Goal: Check status: Check status

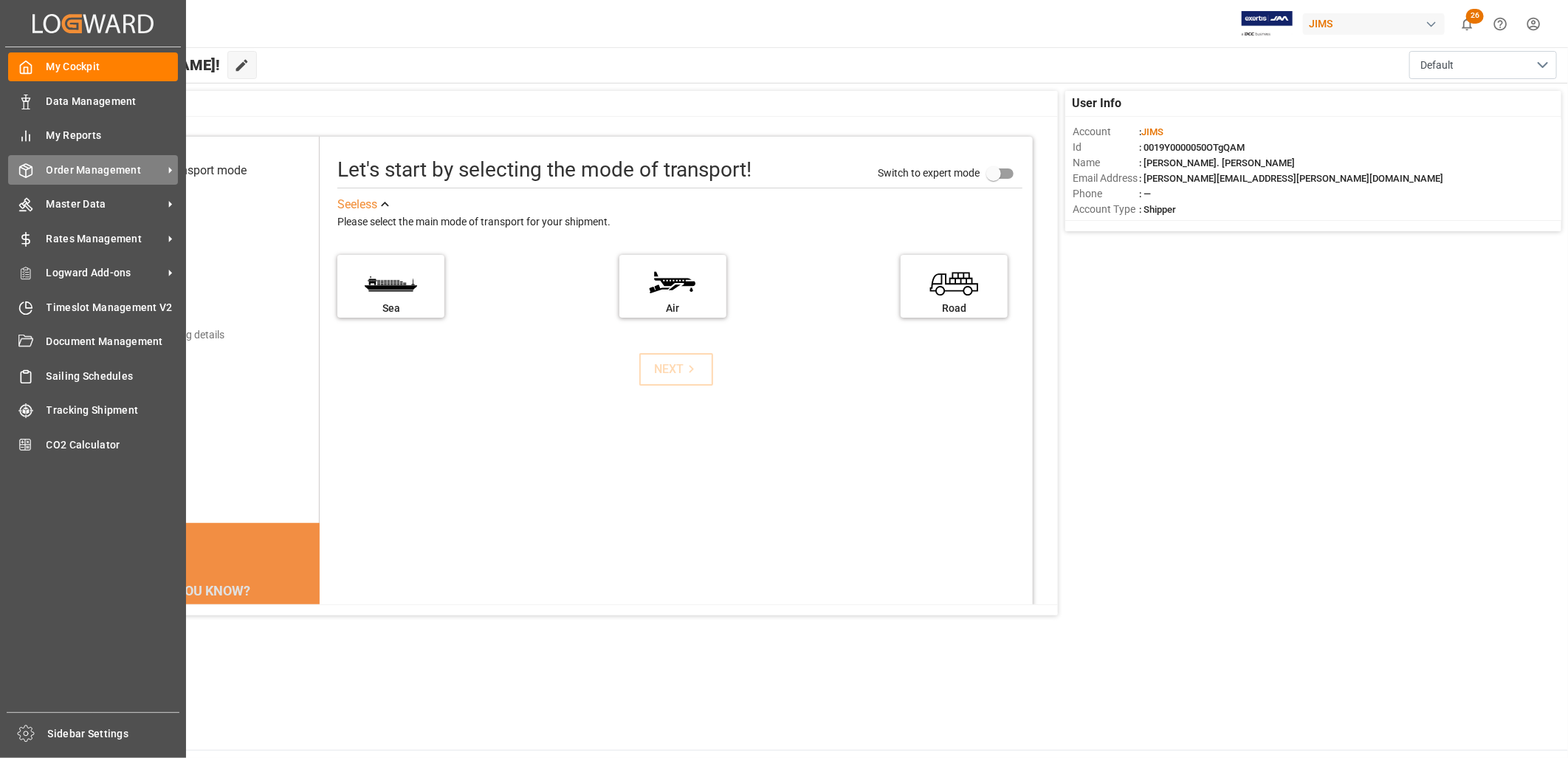
click at [86, 164] on span "Order Management" at bounding box center [105, 169] width 117 height 15
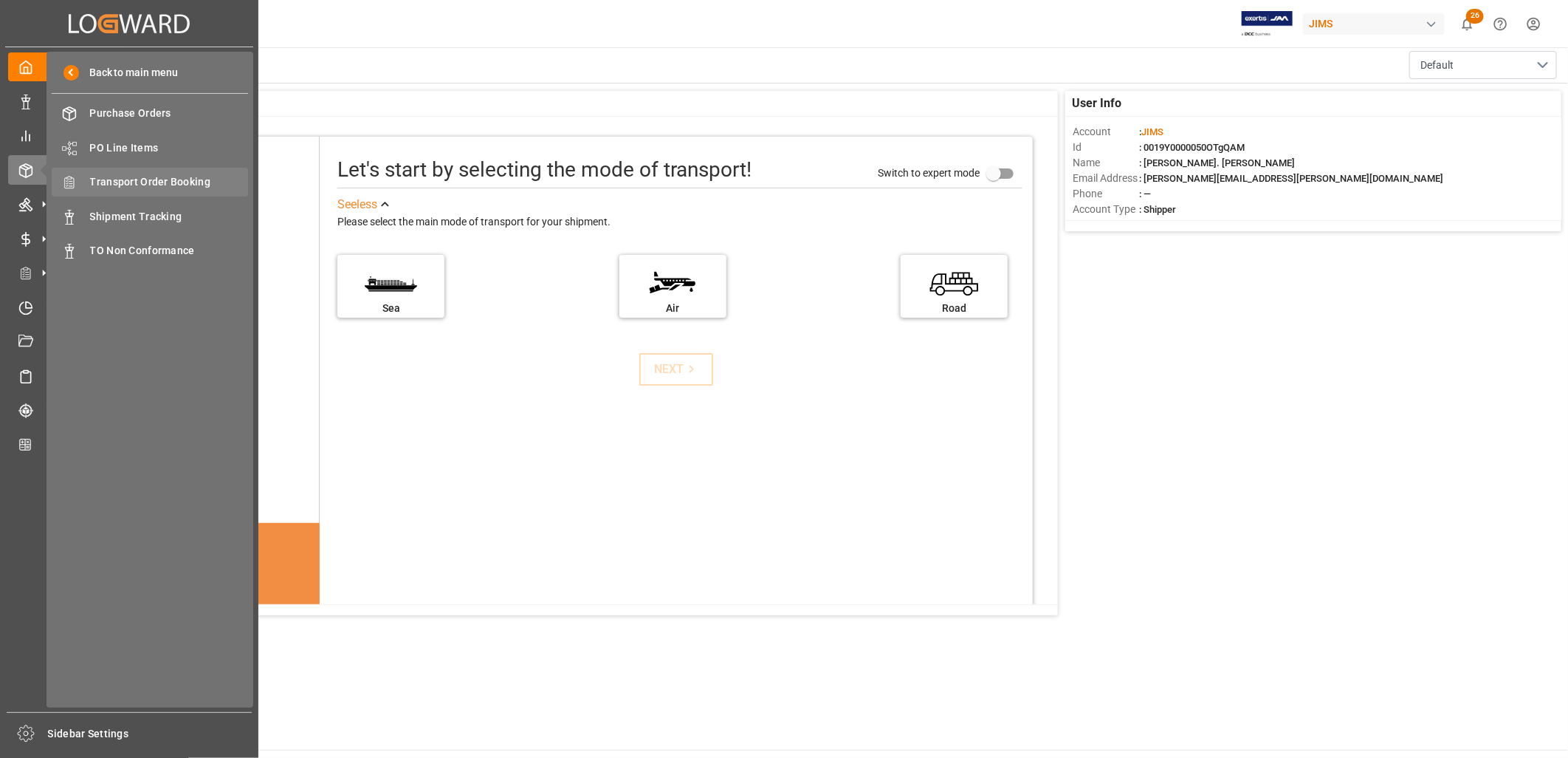
click at [185, 176] on span "Transport Order Booking" at bounding box center [169, 181] width 159 height 15
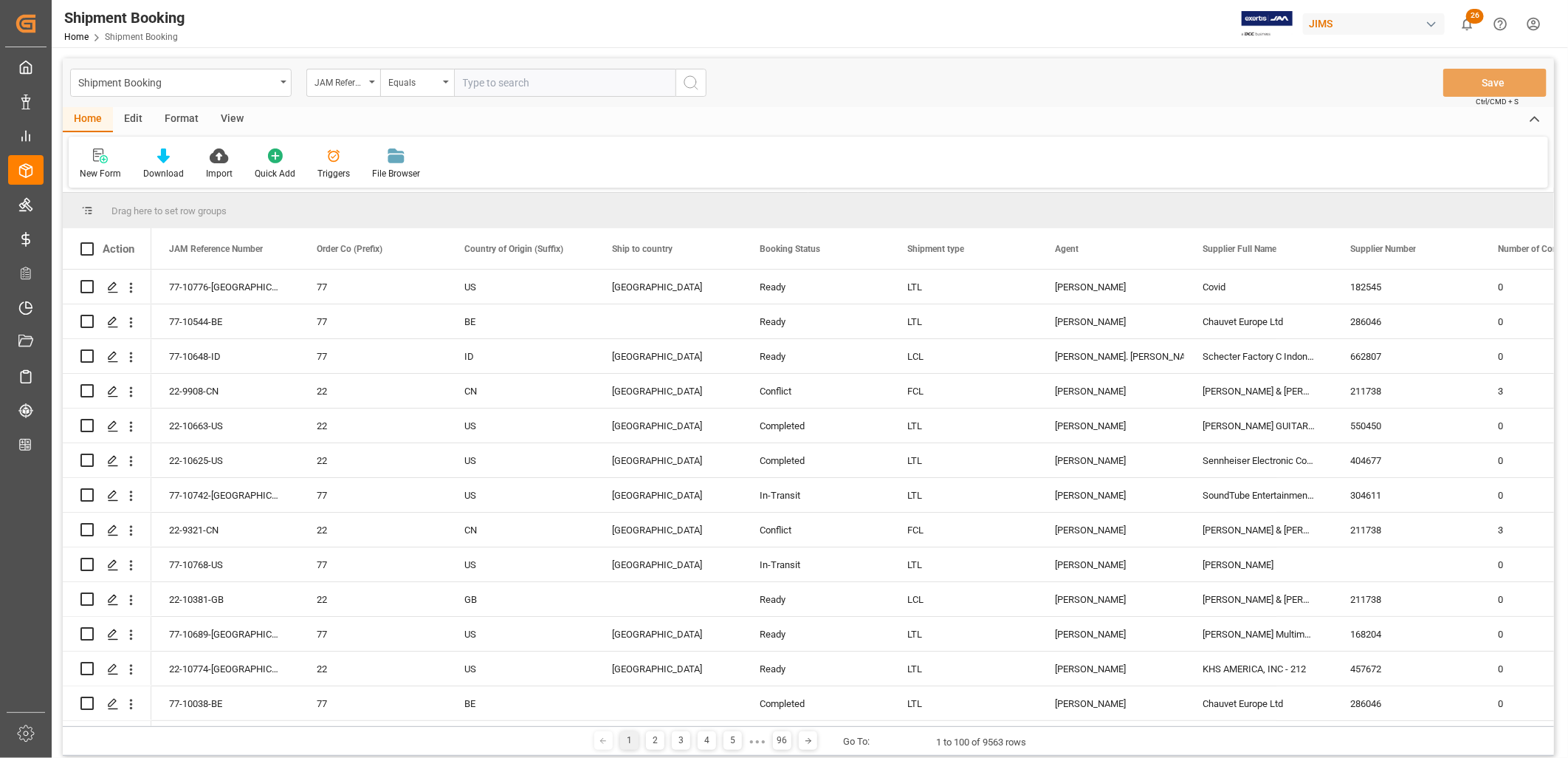
click at [473, 80] on input "text" at bounding box center [564, 82] width 221 height 28
type input "22-10141-KR"
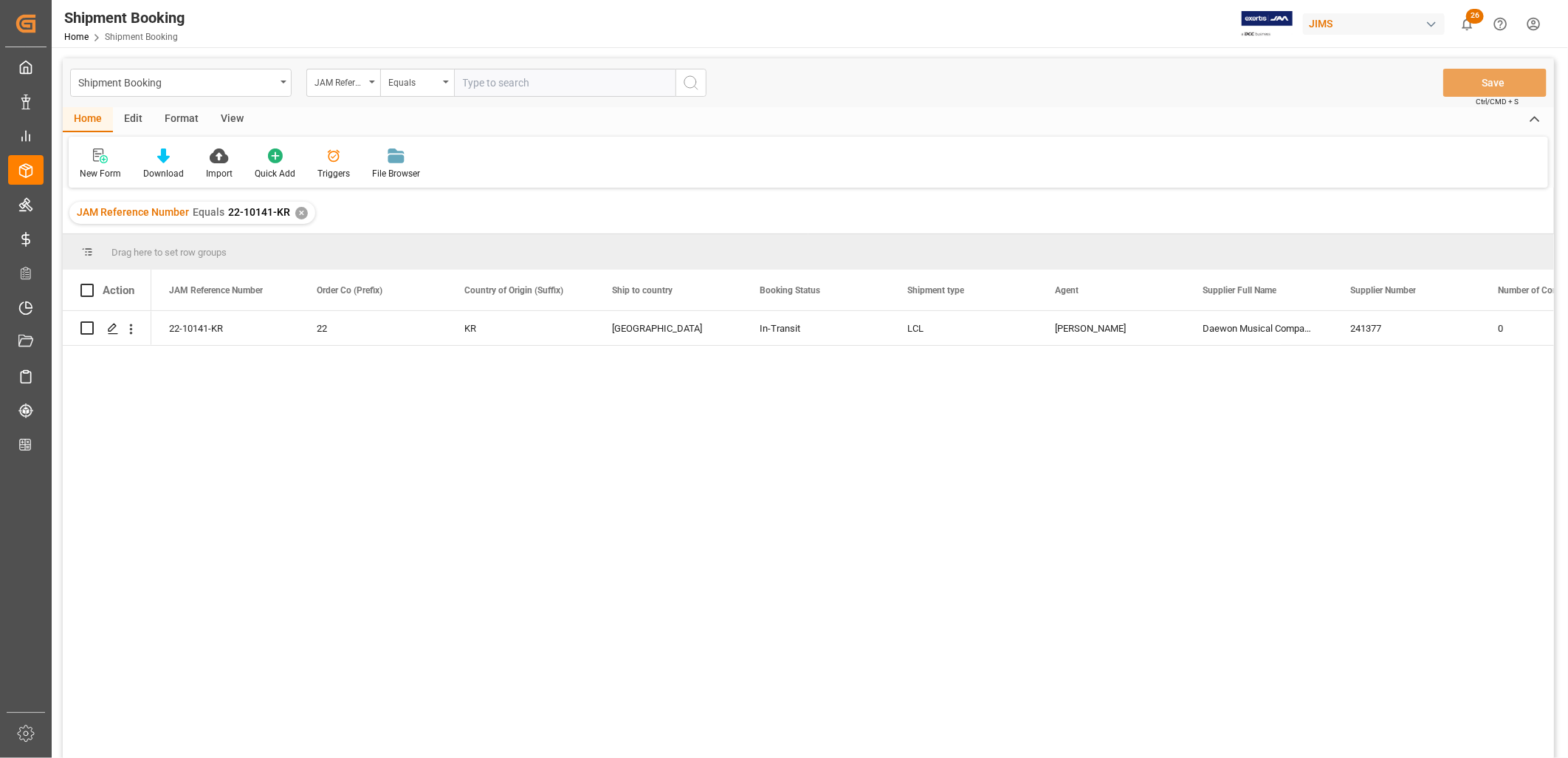
click at [298, 210] on div "✕" at bounding box center [302, 213] width 13 height 13
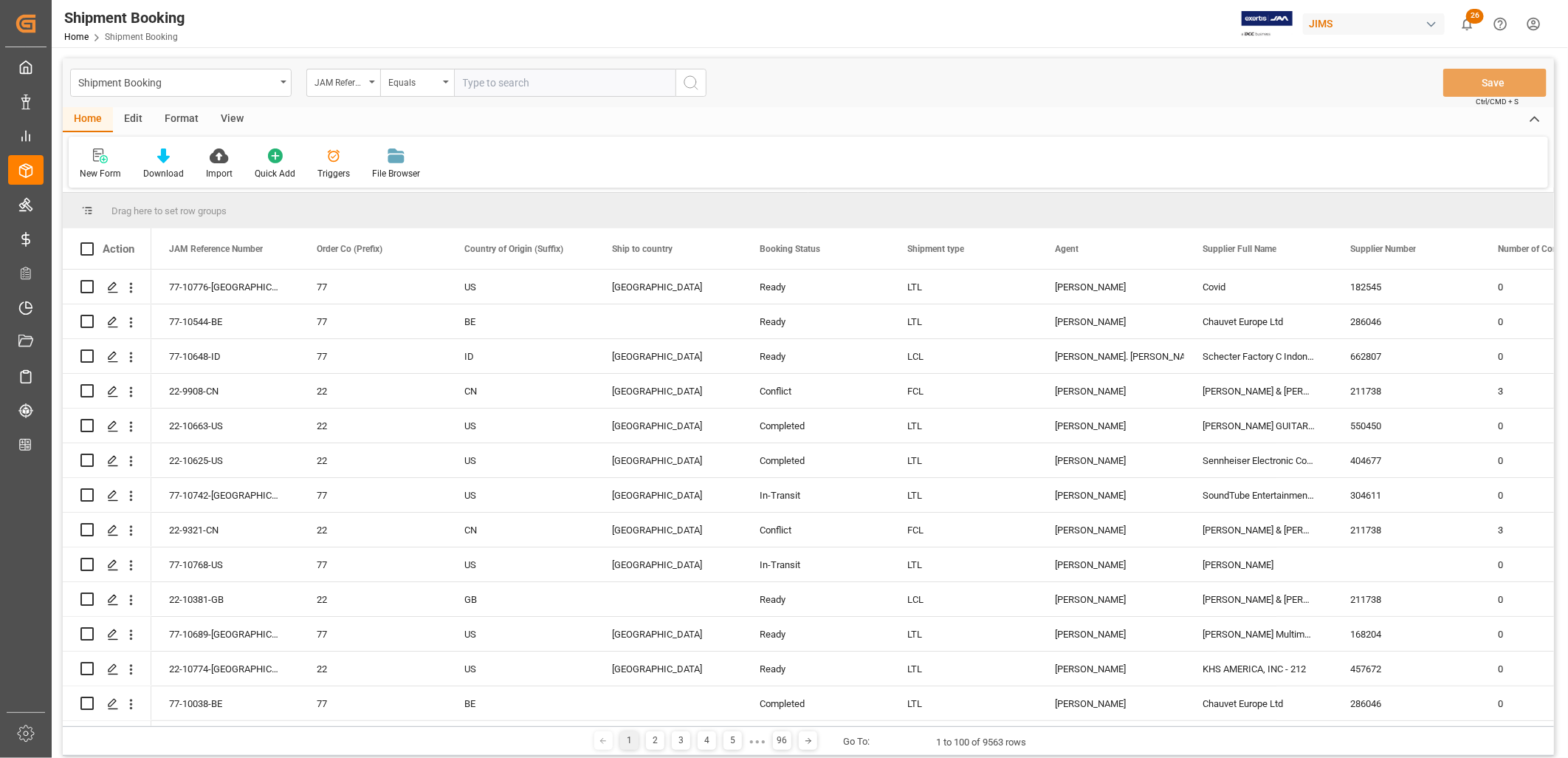
click at [478, 83] on input "text" at bounding box center [564, 82] width 221 height 28
type input "22-10272-JP"
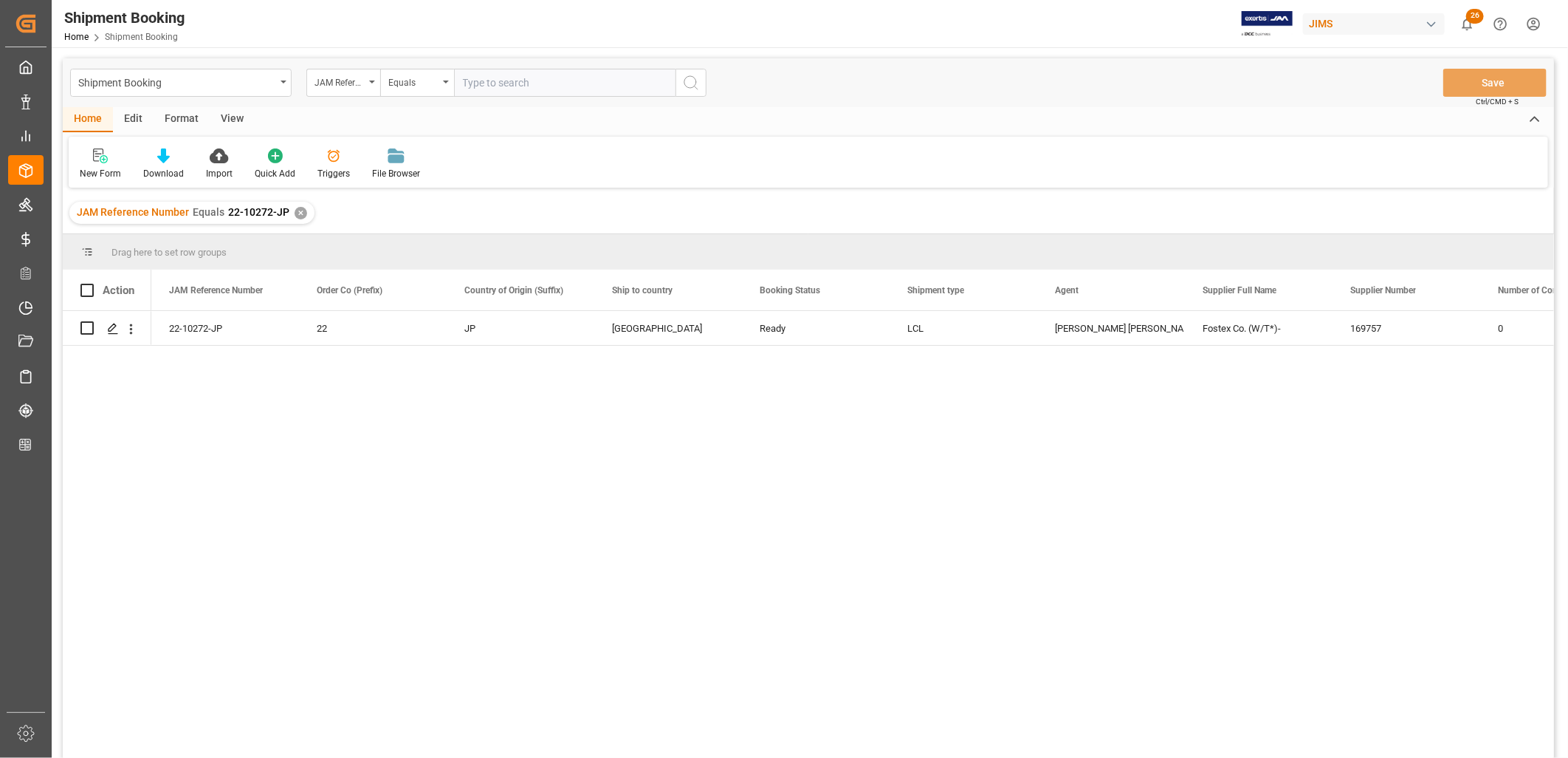
click at [296, 211] on div "✕" at bounding box center [301, 213] width 13 height 13
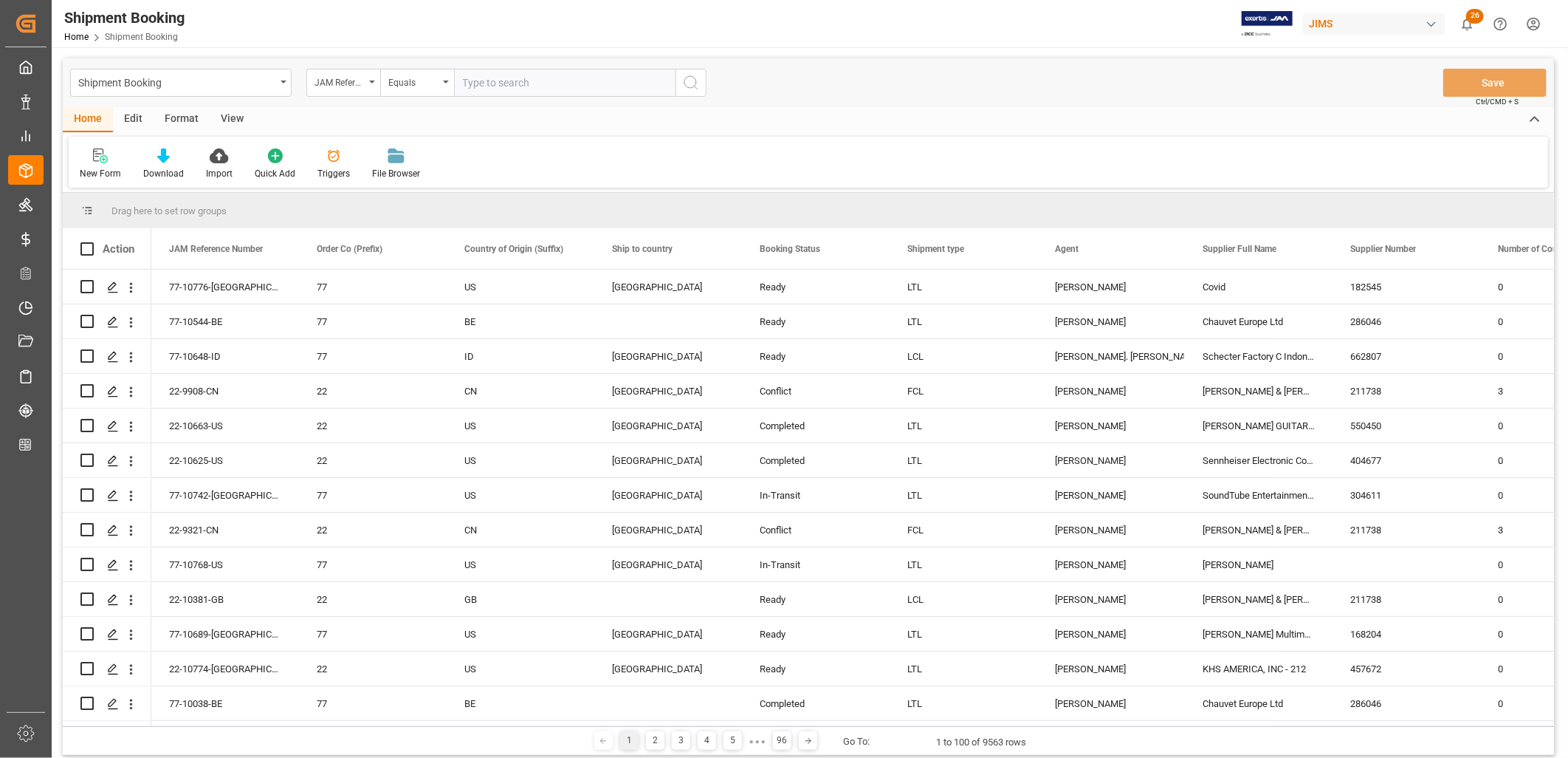
click at [468, 80] on input "text" at bounding box center [564, 82] width 221 height 28
type input "22-9893-[GEOGRAPHIC_DATA]"
click at [694, 82] on icon "search button" at bounding box center [691, 82] width 18 height 18
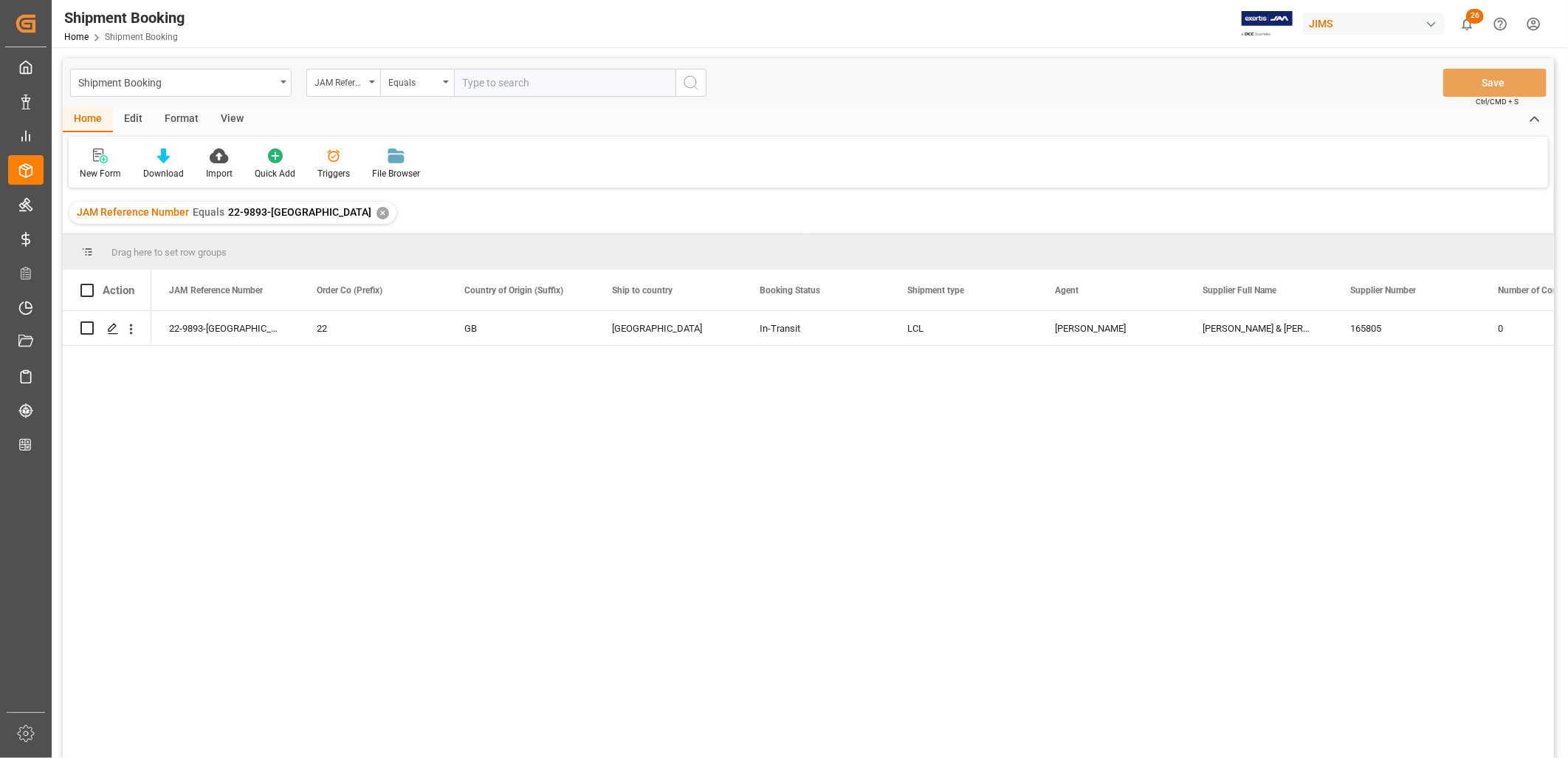
click at [377, 208] on div "✕" at bounding box center [383, 213] width 13 height 13
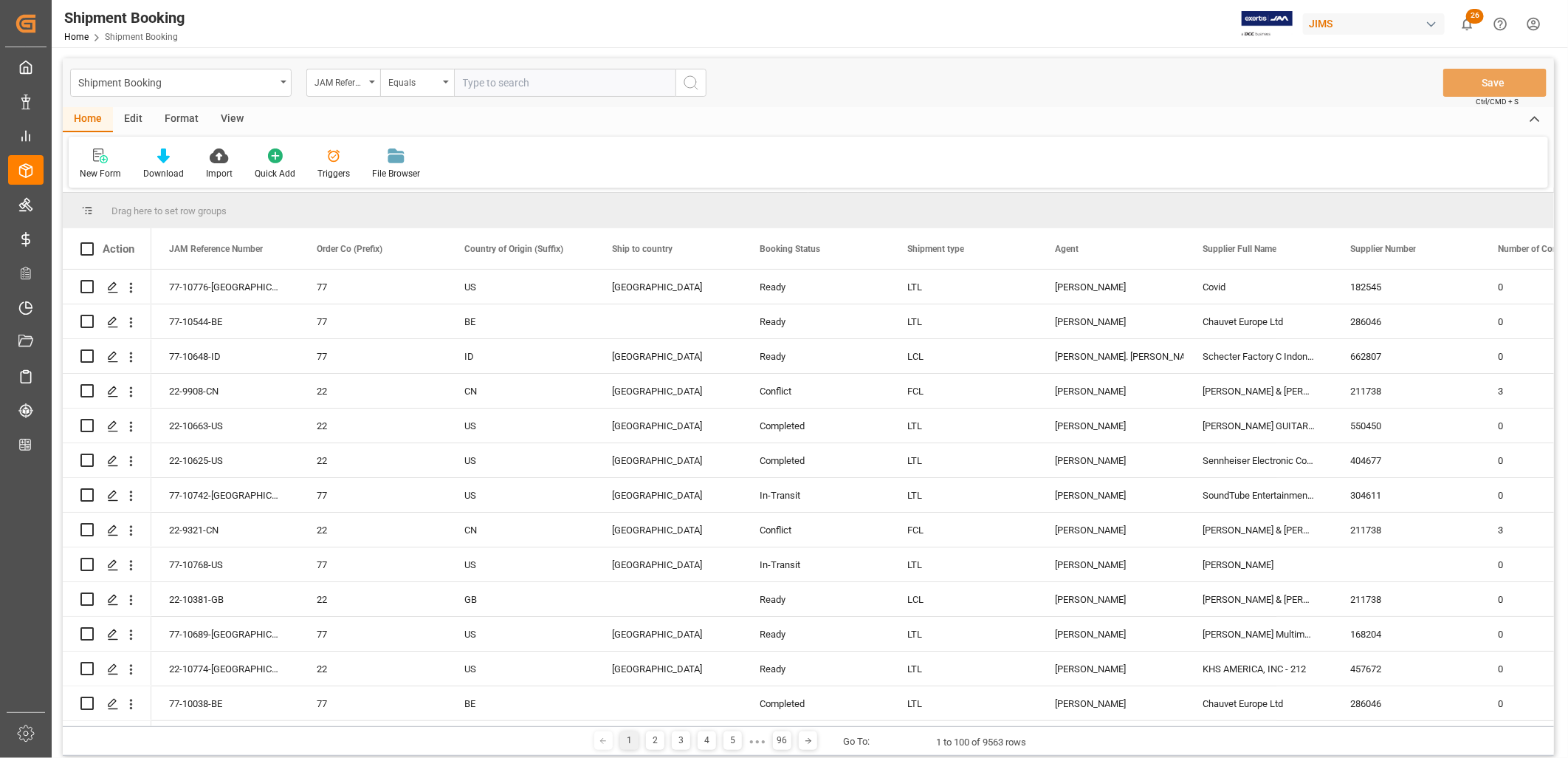
click at [468, 81] on input "text" at bounding box center [564, 82] width 221 height 28
type input "22-10120-CN"
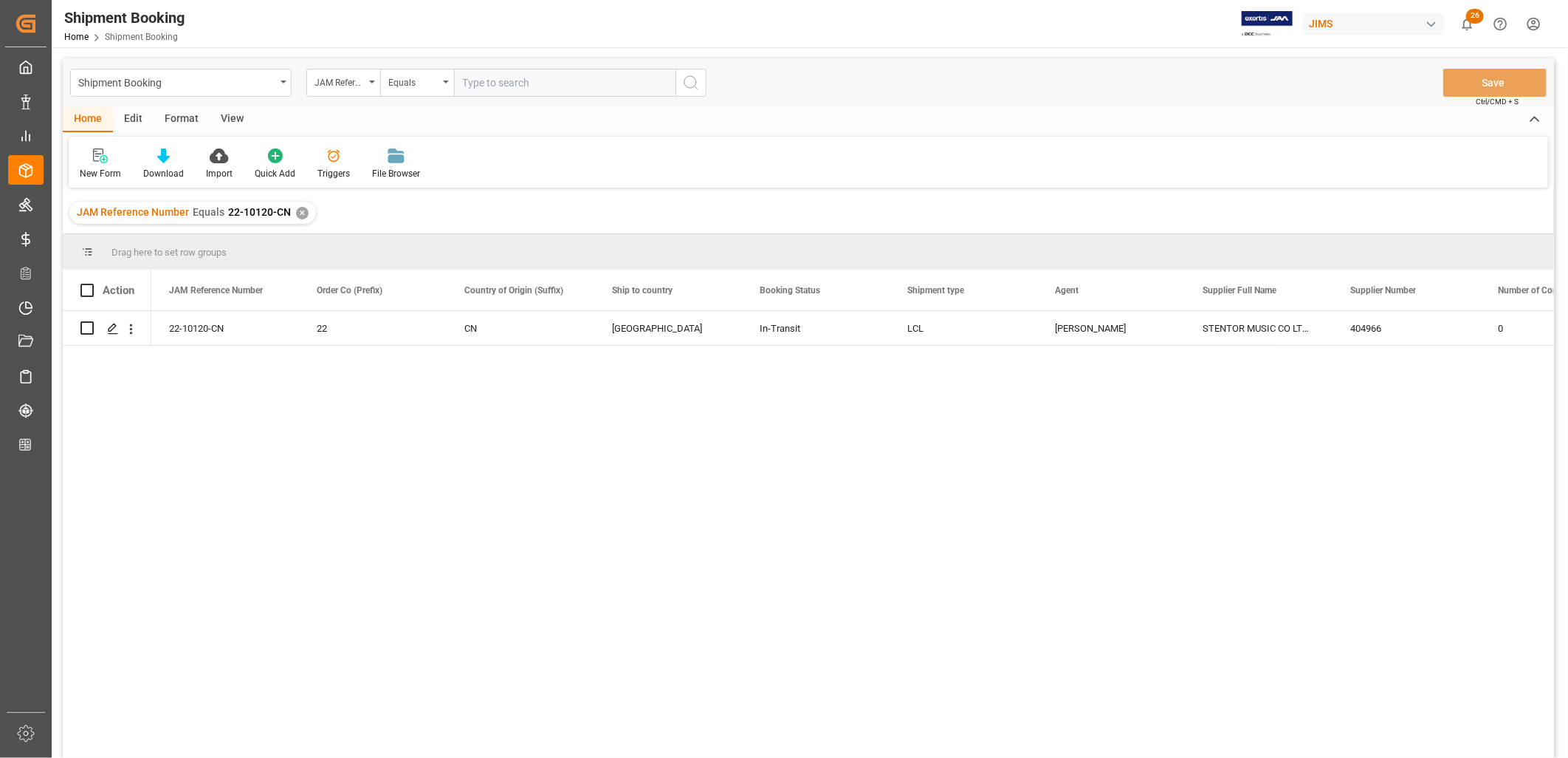
click at [299, 215] on div "✕" at bounding box center [303, 213] width 13 height 13
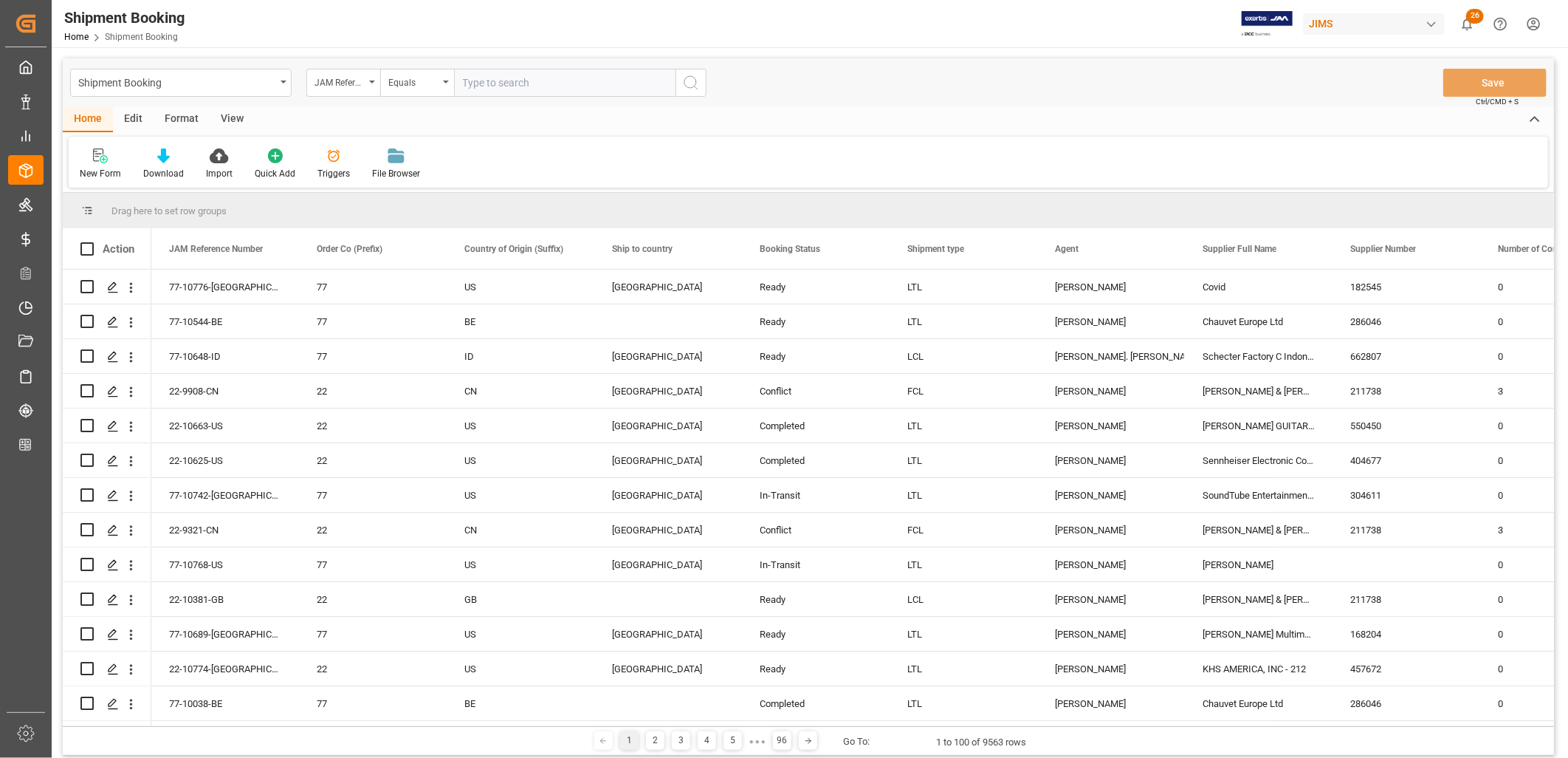
click at [470, 79] on input "text" at bounding box center [564, 82] width 221 height 28
type input "22-9893-[GEOGRAPHIC_DATA]"
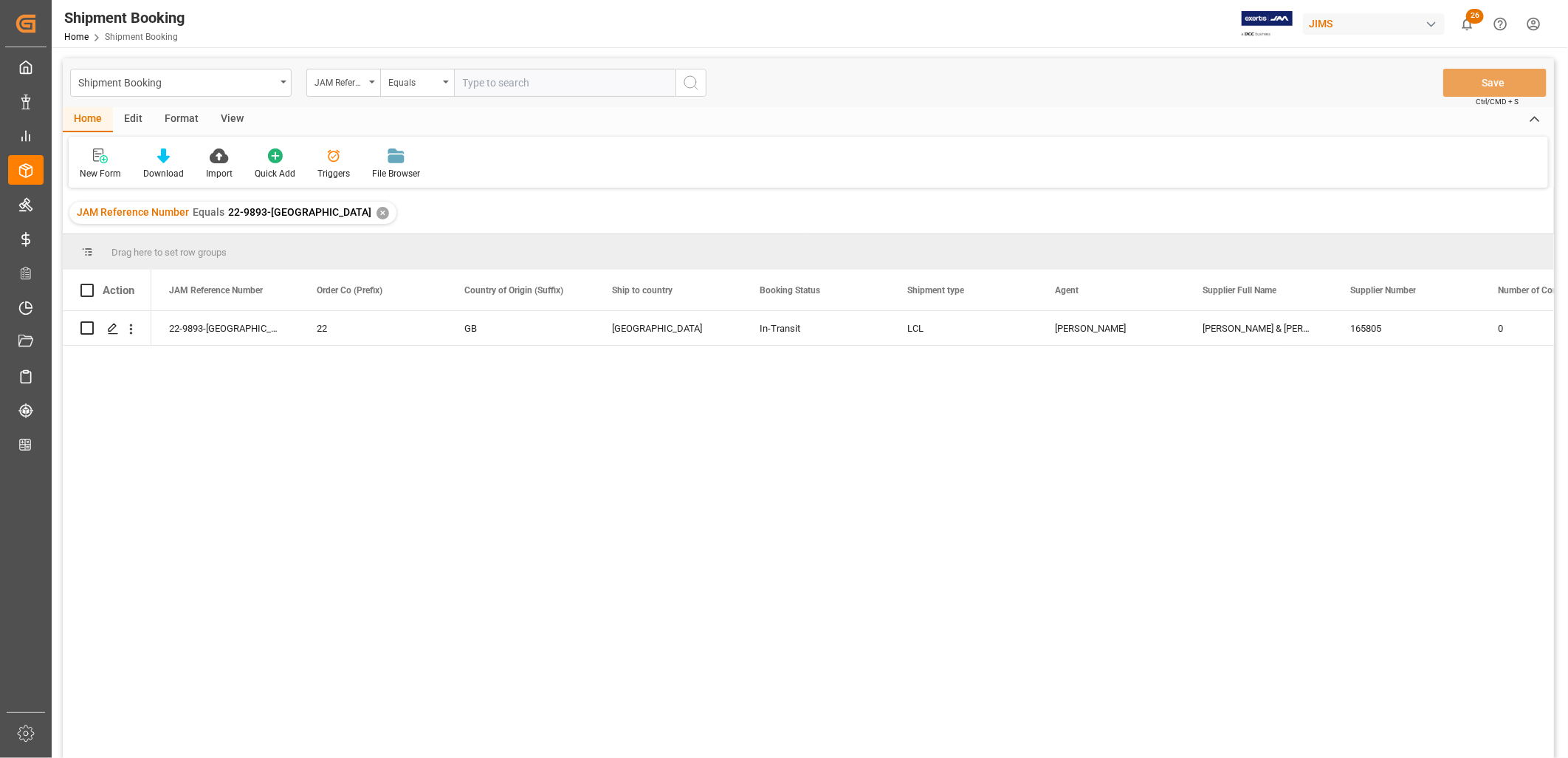
click at [285, 212] on div "JAM Reference Number Equals 22-9893-GB ✕" at bounding box center [233, 212] width 327 height 22
click at [377, 207] on div "✕" at bounding box center [383, 213] width 13 height 13
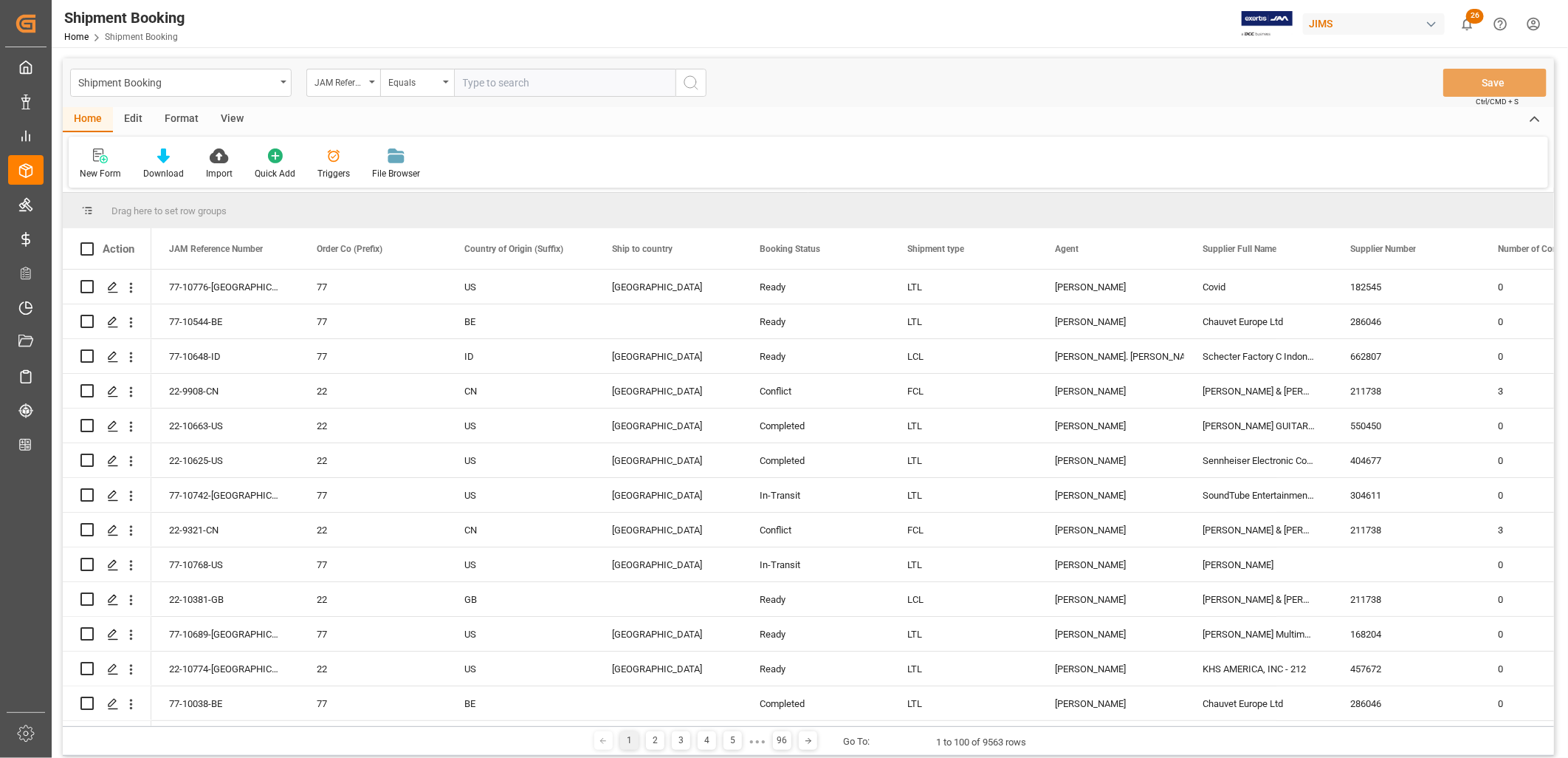
click at [469, 83] on input "text" at bounding box center [564, 82] width 221 height 28
type input "22-9278-CN"
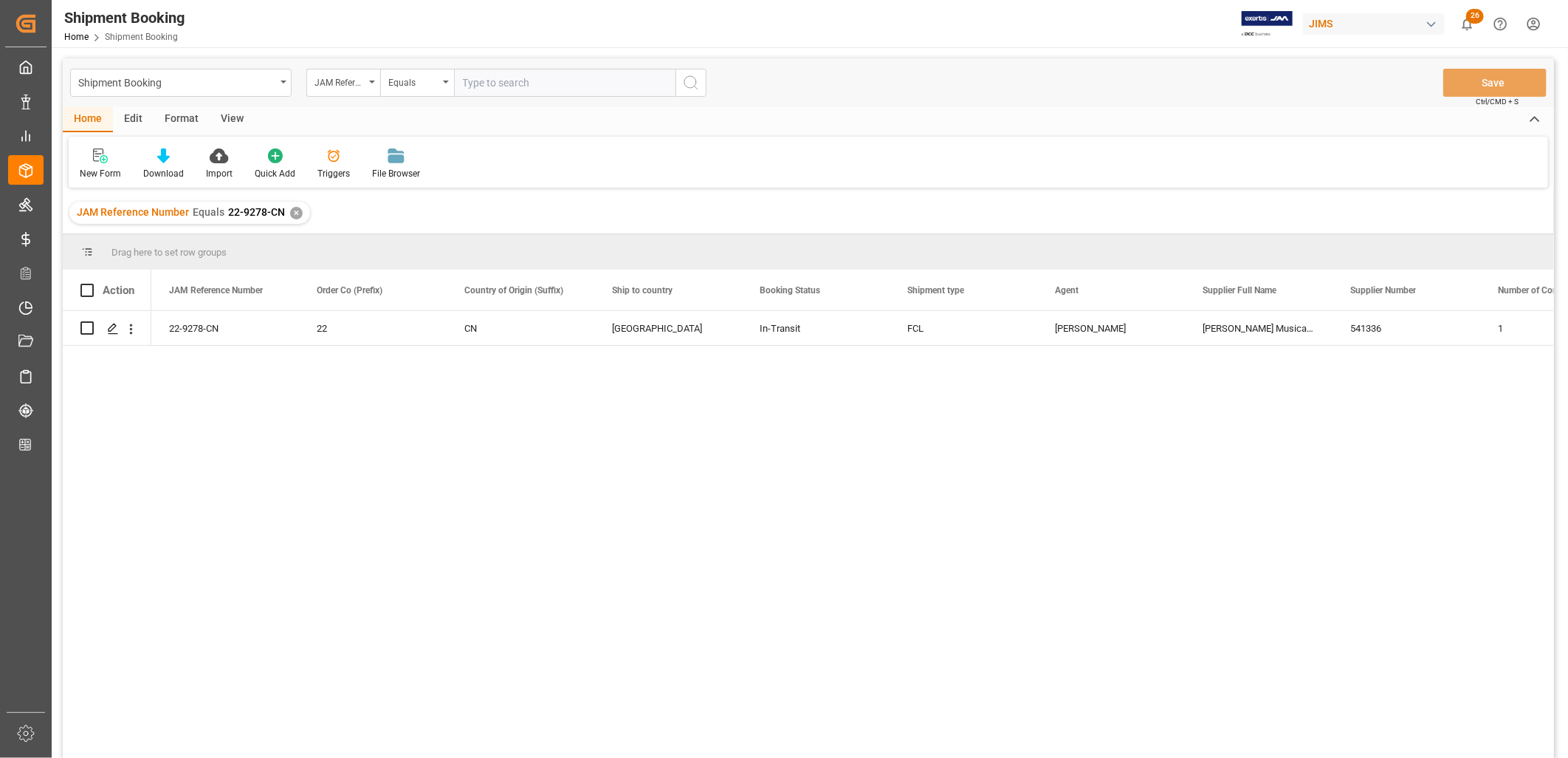
click at [298, 210] on div "✕" at bounding box center [296, 213] width 13 height 13
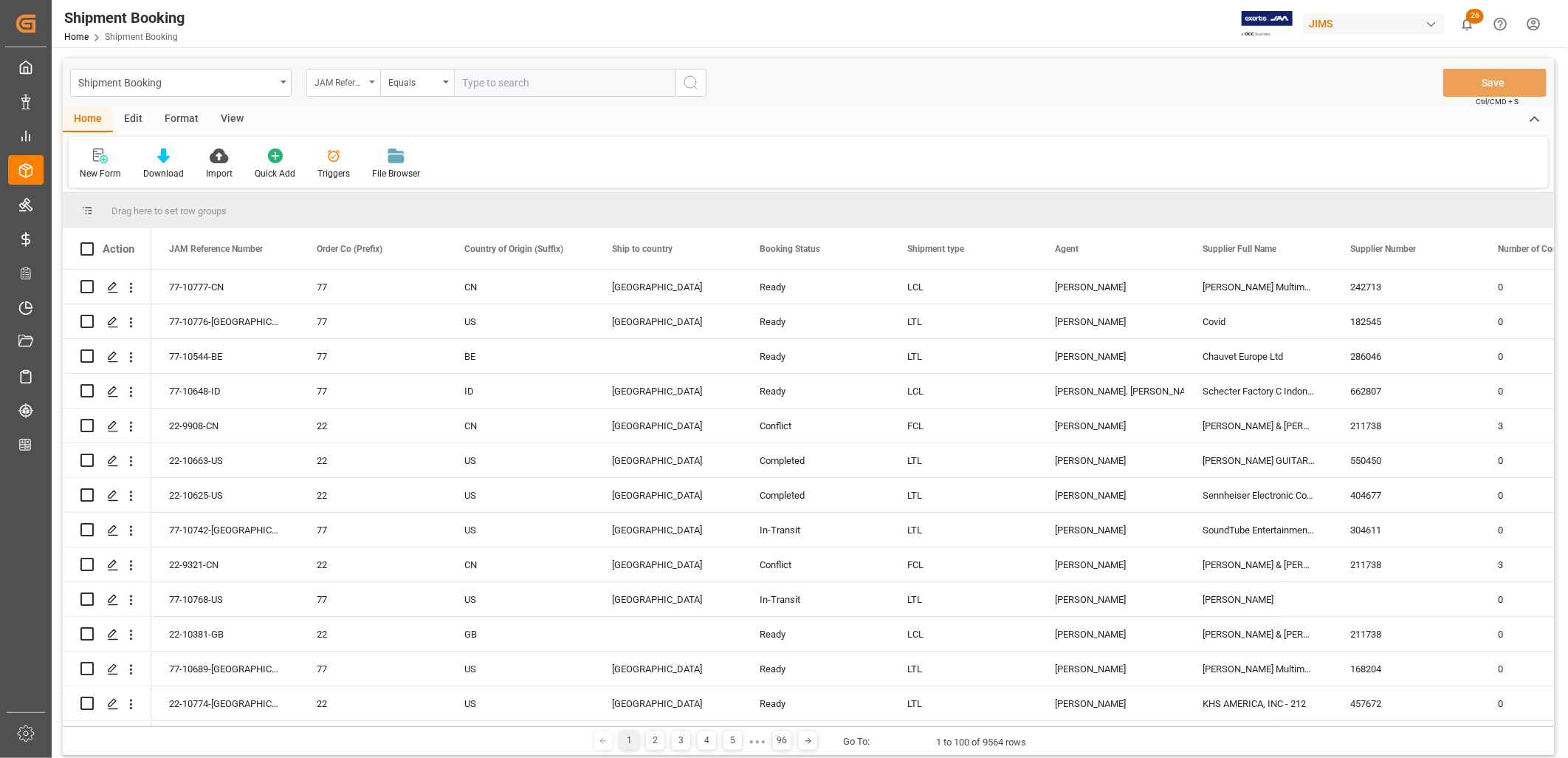
click at [373, 79] on div "JAM Reference Number" at bounding box center [343, 82] width 73 height 28
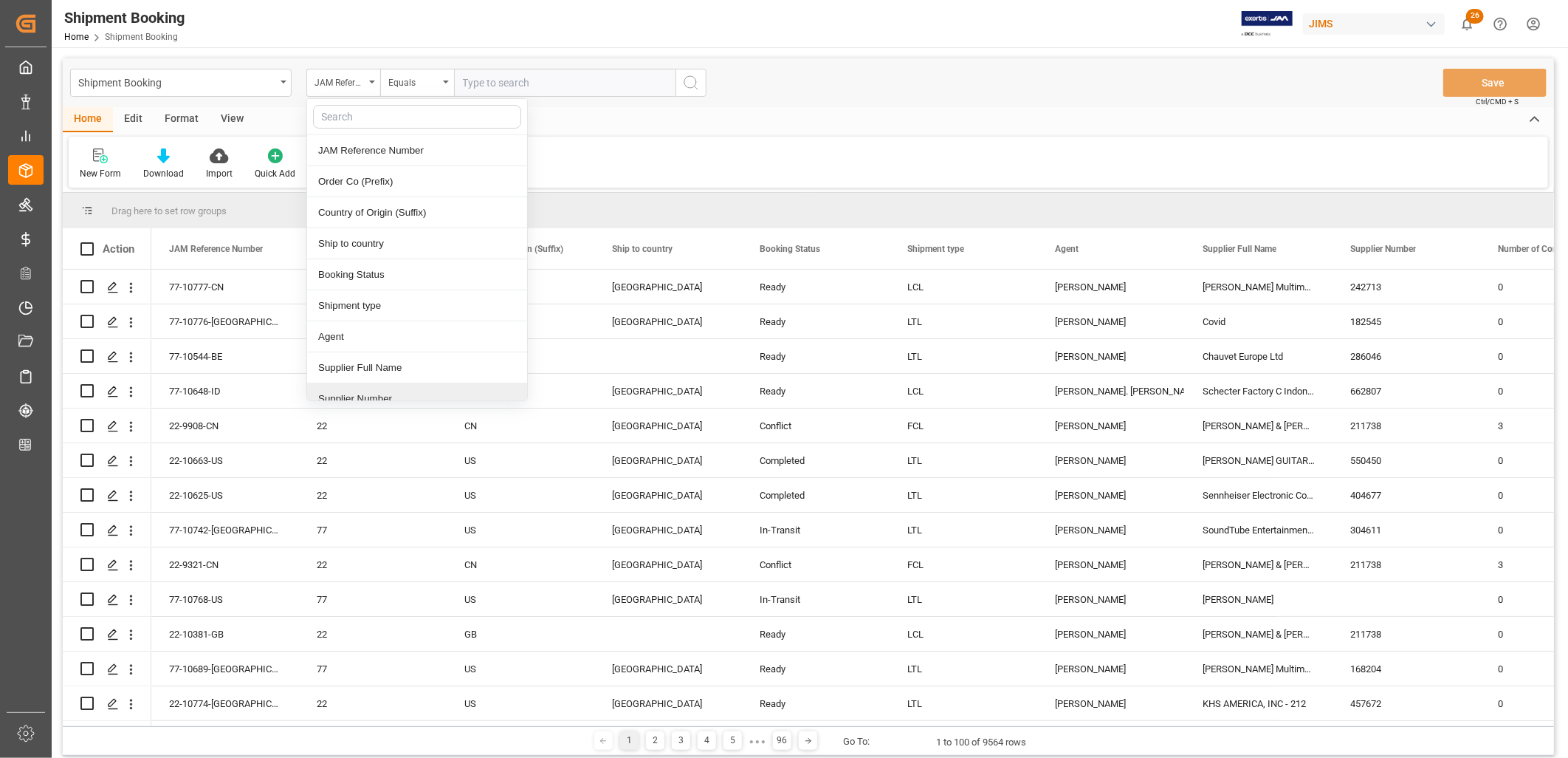
click at [385, 393] on div "Supplier Number" at bounding box center [418, 399] width 220 height 31
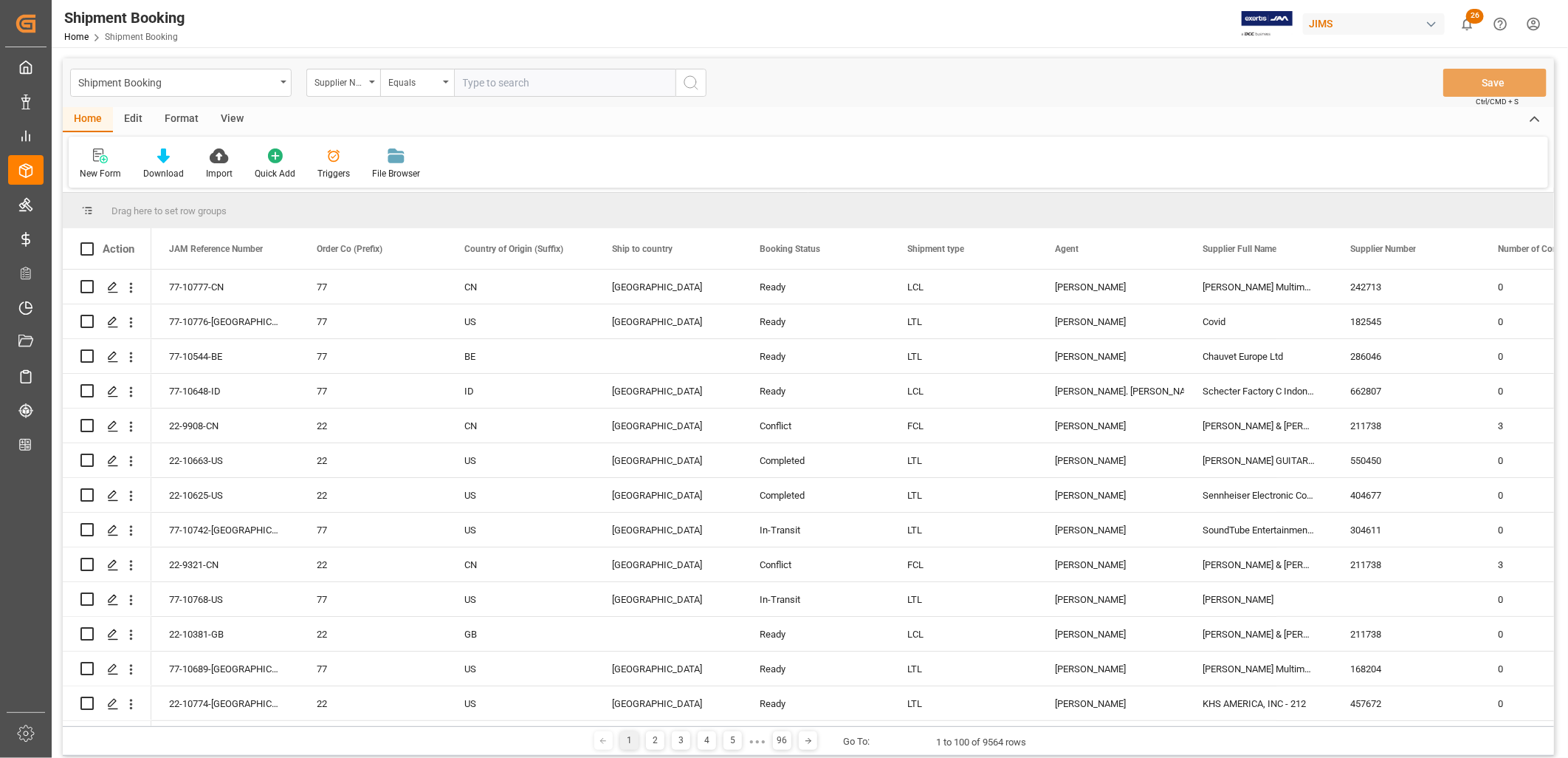
click at [487, 83] on input "text" at bounding box center [564, 82] width 221 height 28
type input "662807"
click at [691, 82] on icon "search button" at bounding box center [691, 82] width 18 height 18
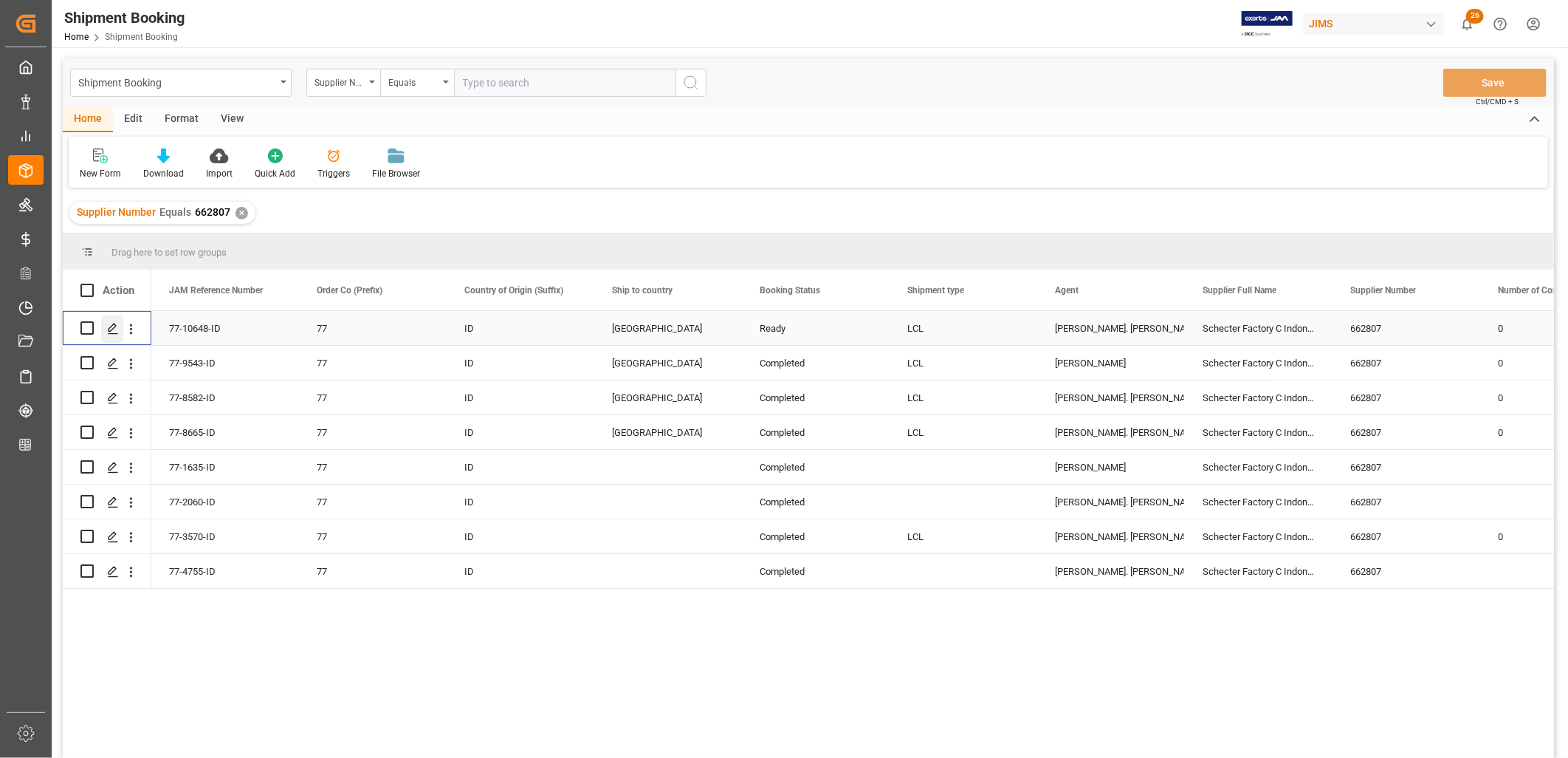
click at [113, 326] on icon "Press SPACE to select this row." at bounding box center [113, 328] width 12 height 12
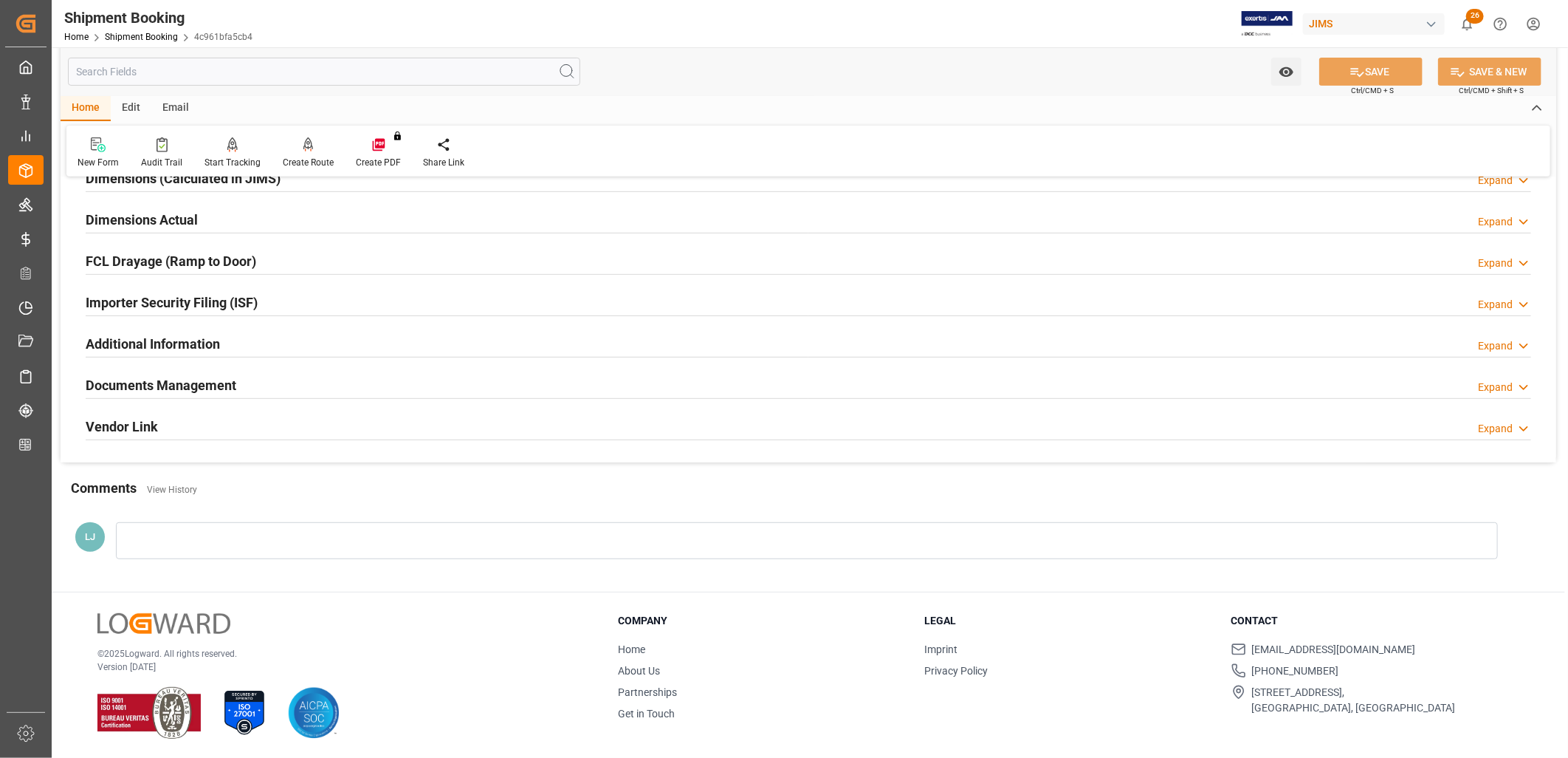
scroll to position [351, 0]
click at [182, 384] on h2 "Documents Management" at bounding box center [160, 383] width 151 height 20
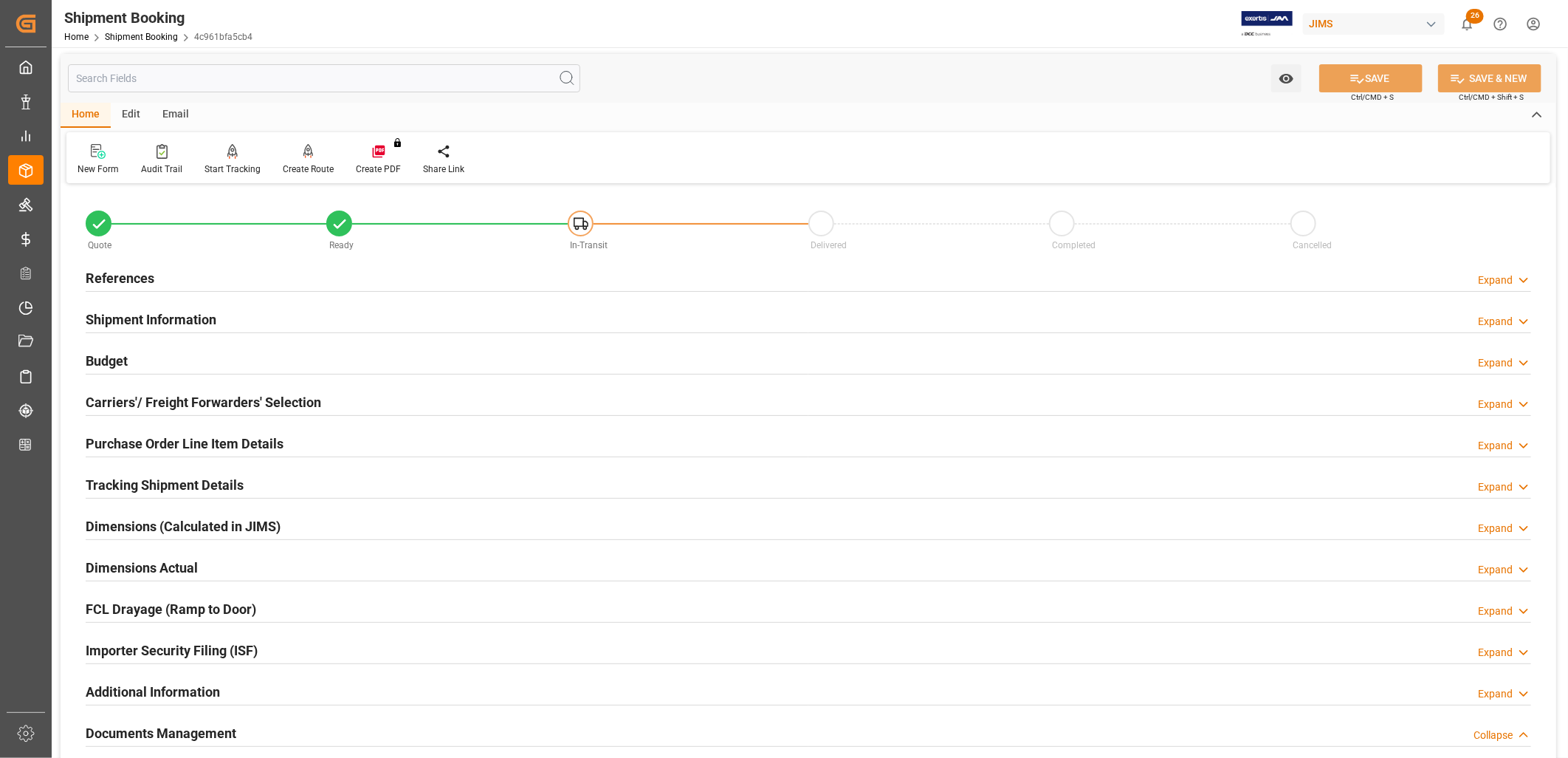
scroll to position [0, 0]
click at [141, 274] on h2 "References" at bounding box center [120, 280] width 69 height 20
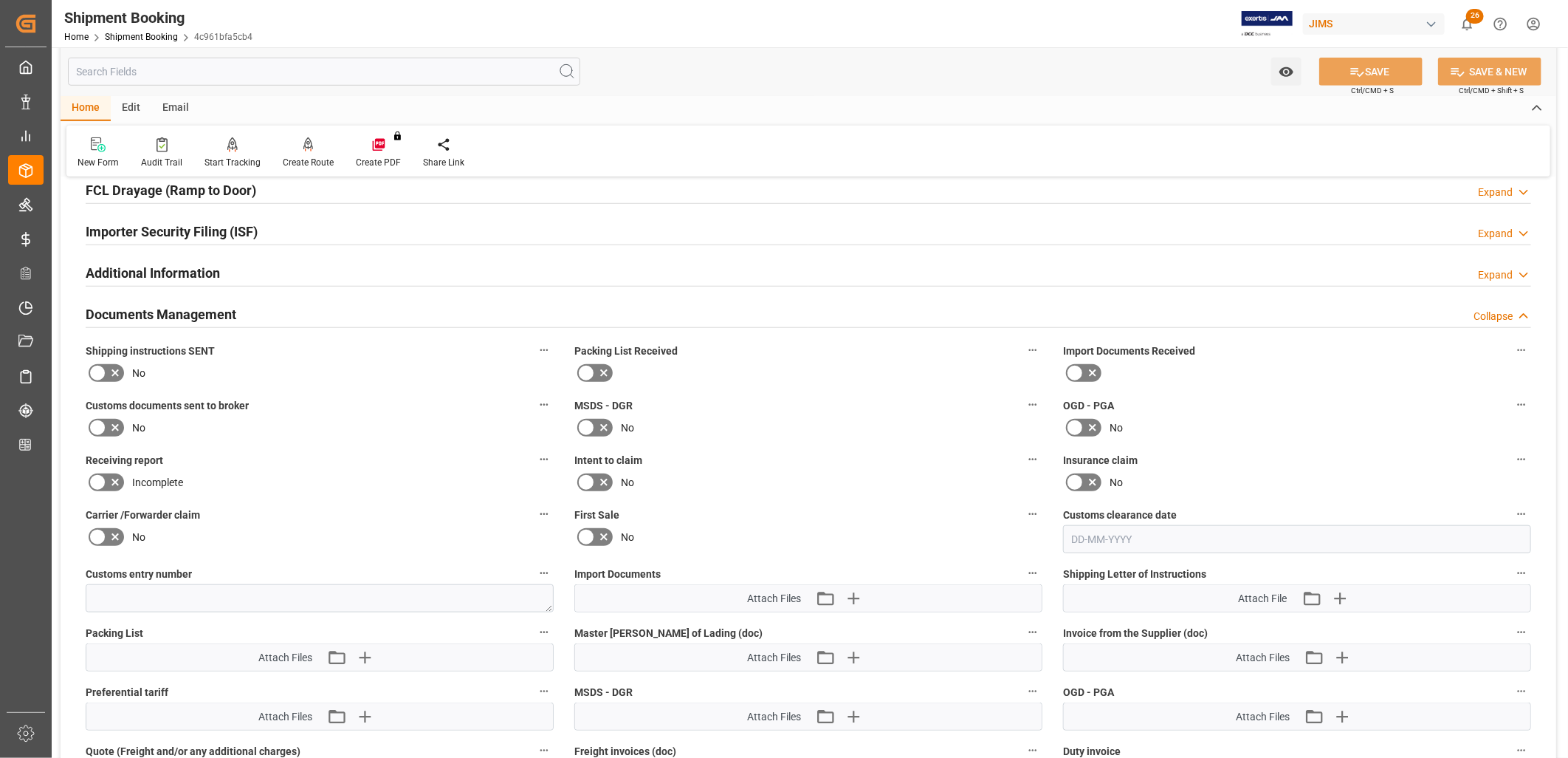
scroll to position [739, 0]
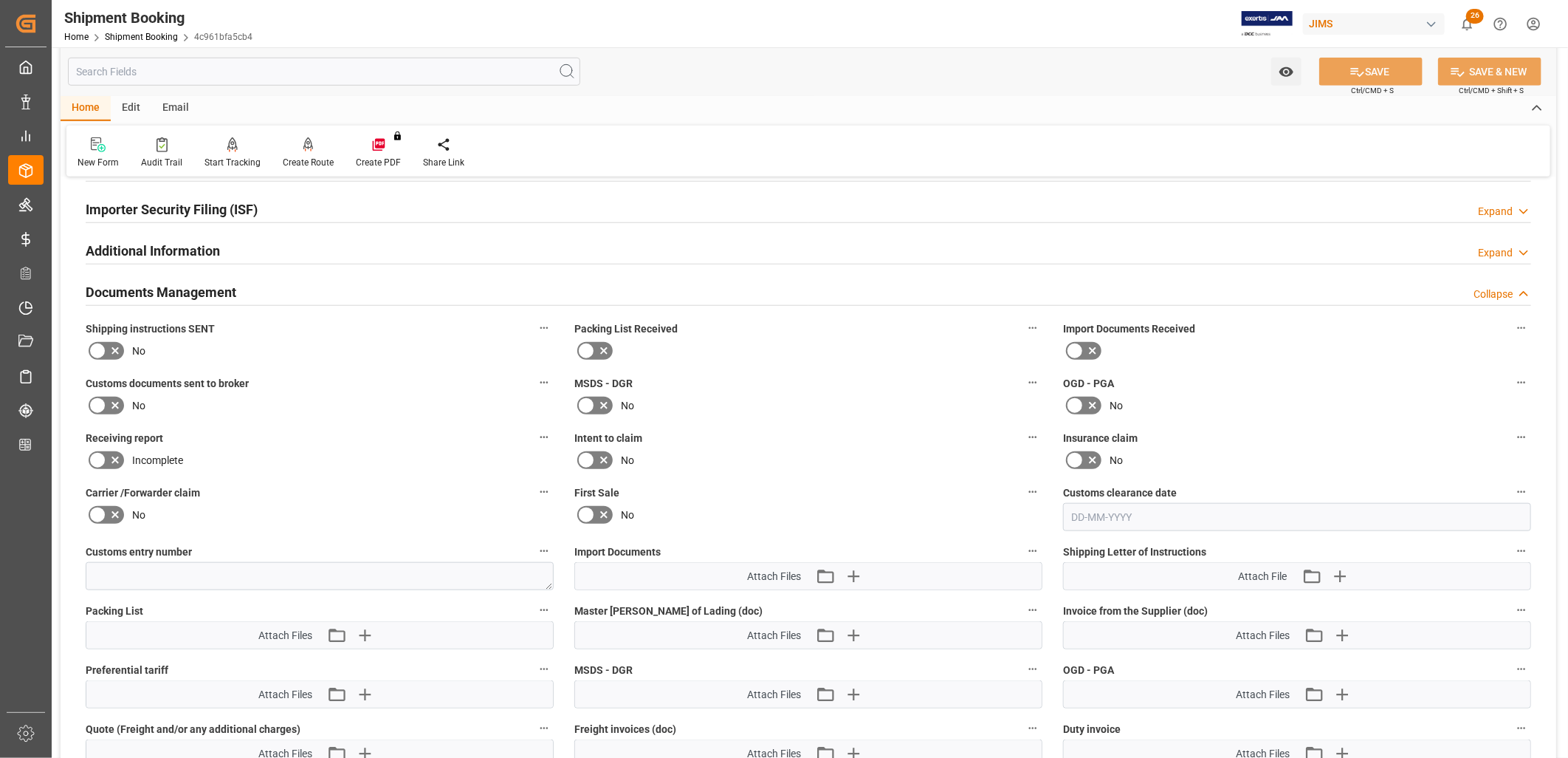
click at [589, 345] on icon at bounding box center [586, 351] width 18 height 18
click at [0, 0] on input "checkbox" at bounding box center [0, 0] width 0 height 0
click at [1083, 344] on icon at bounding box center [1092, 351] width 18 height 18
click at [0, 0] on input "checkbox" at bounding box center [0, 0] width 0 height 0
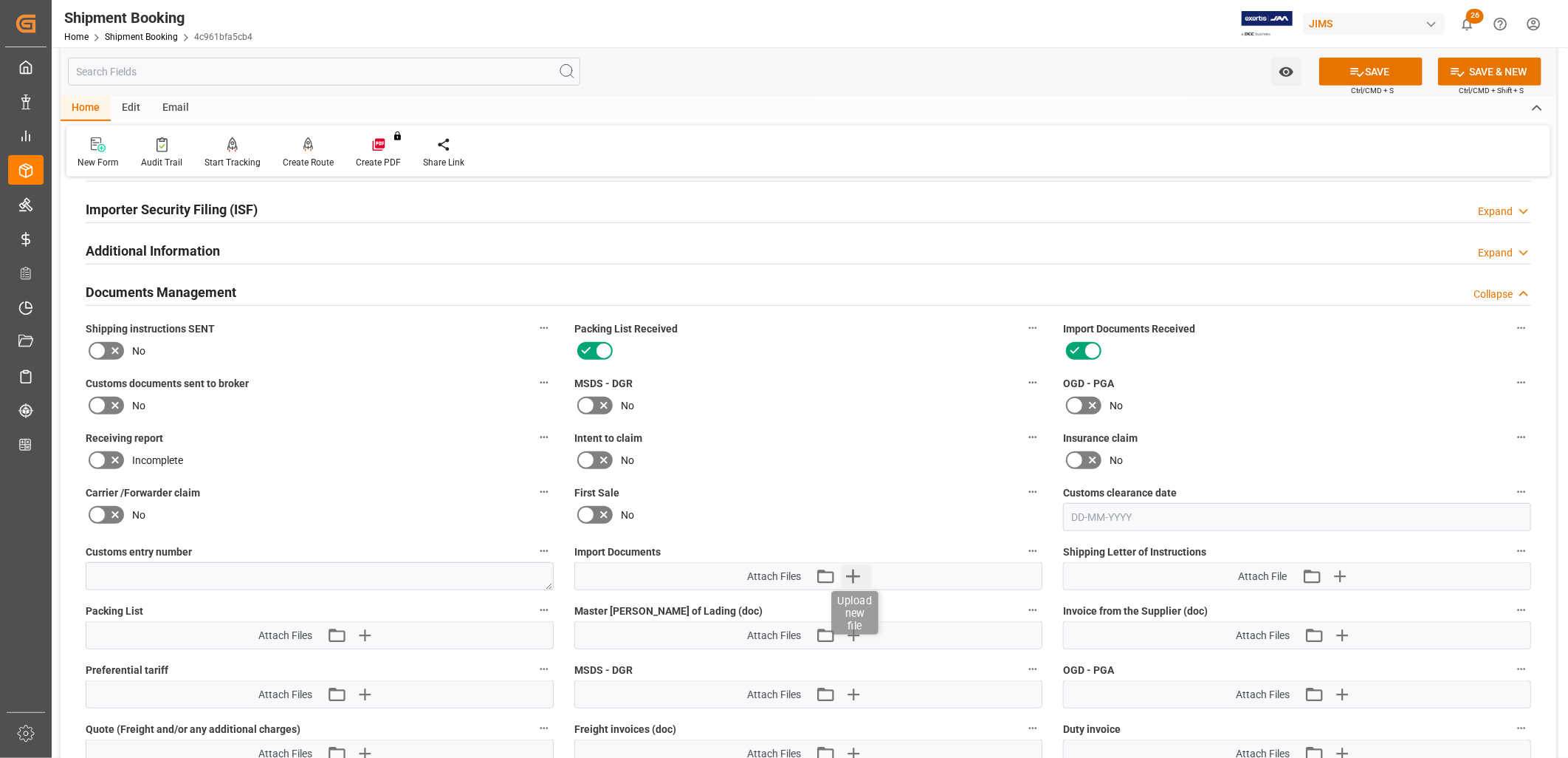
click at [853, 573] on icon "button" at bounding box center [853, 577] width 14 height 14
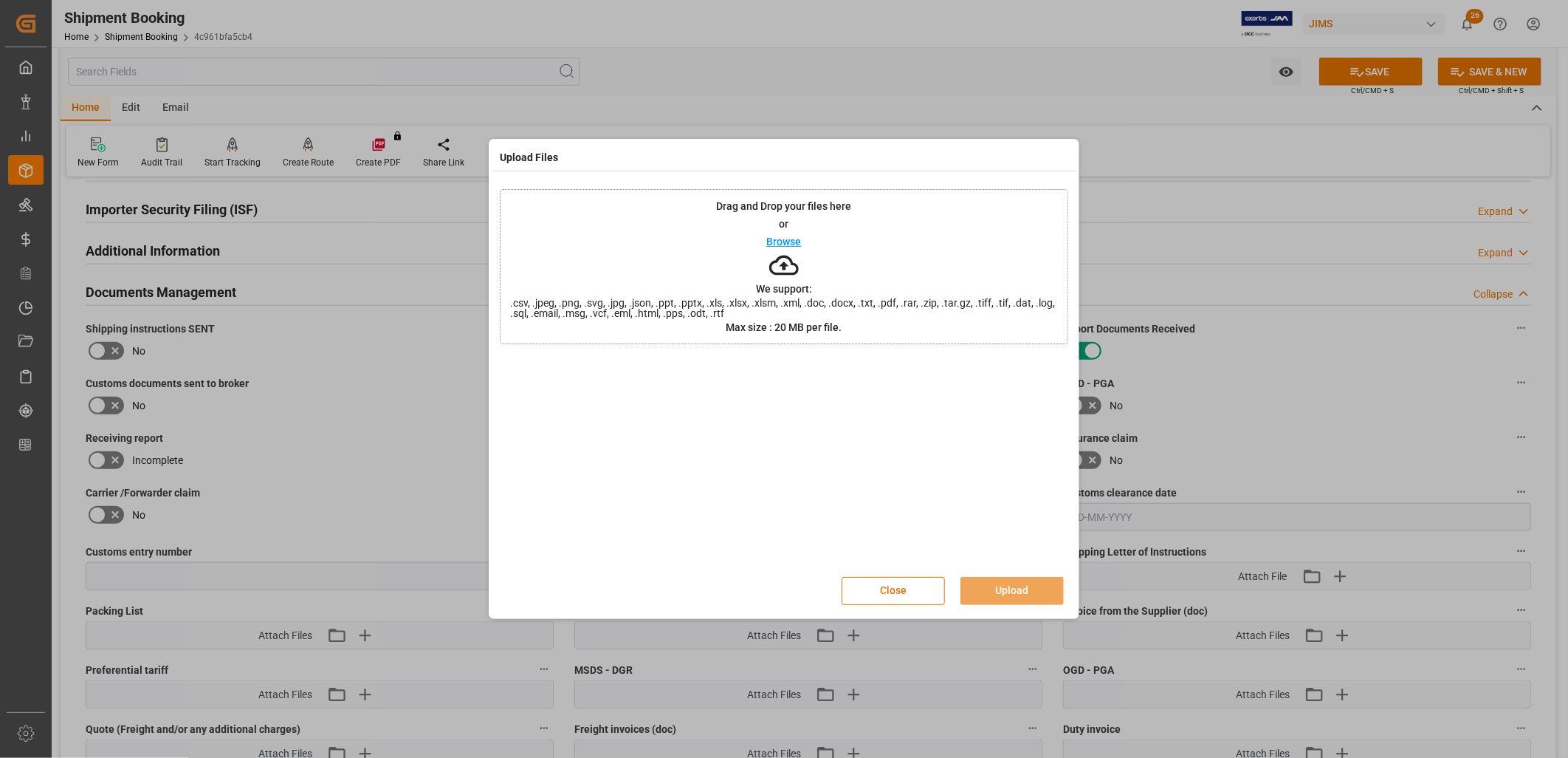
click at [790, 240] on p "Browse" at bounding box center [784, 241] width 34 height 10
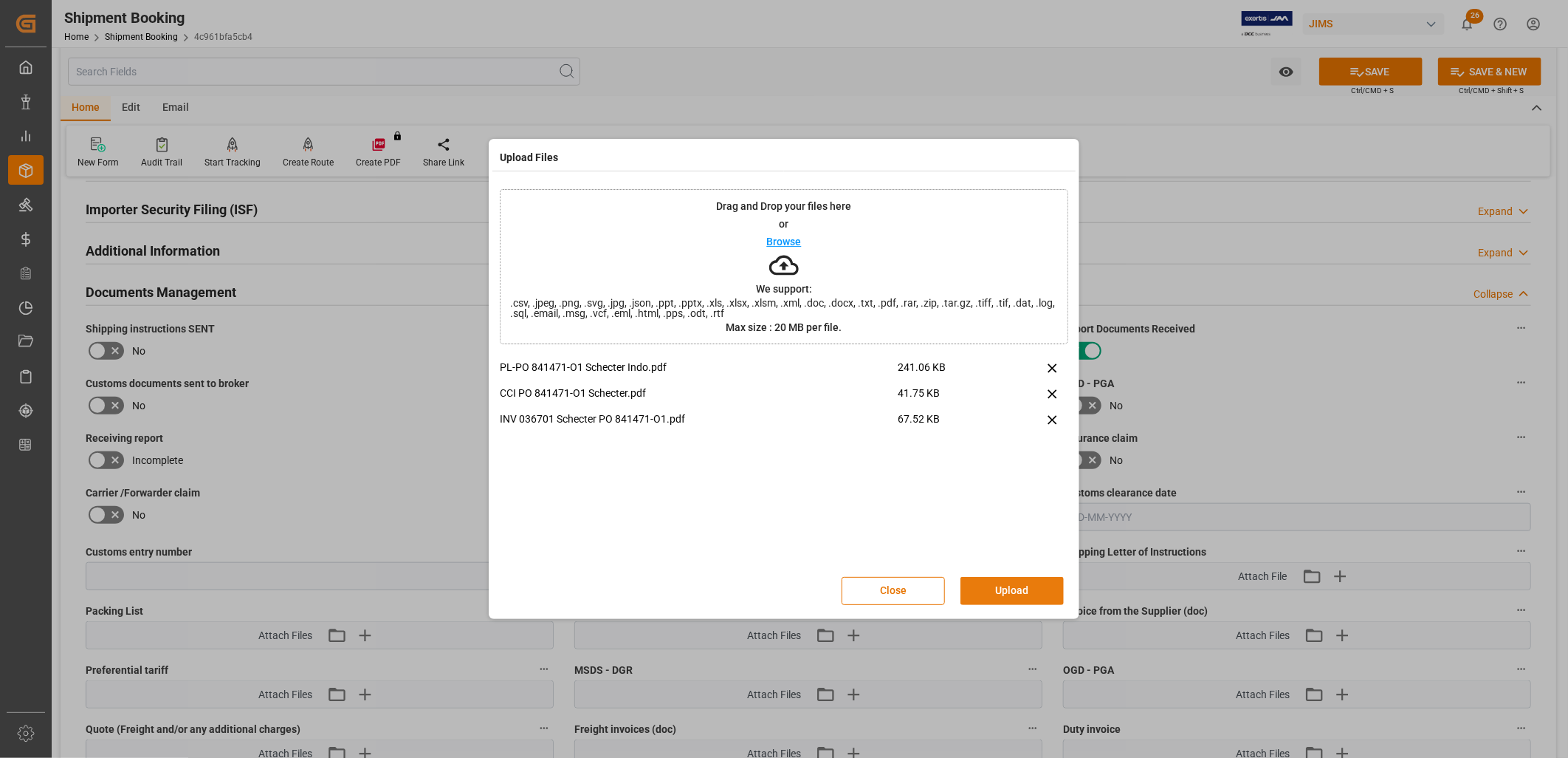
click at [1016, 582] on button "Upload" at bounding box center [1012, 590] width 103 height 28
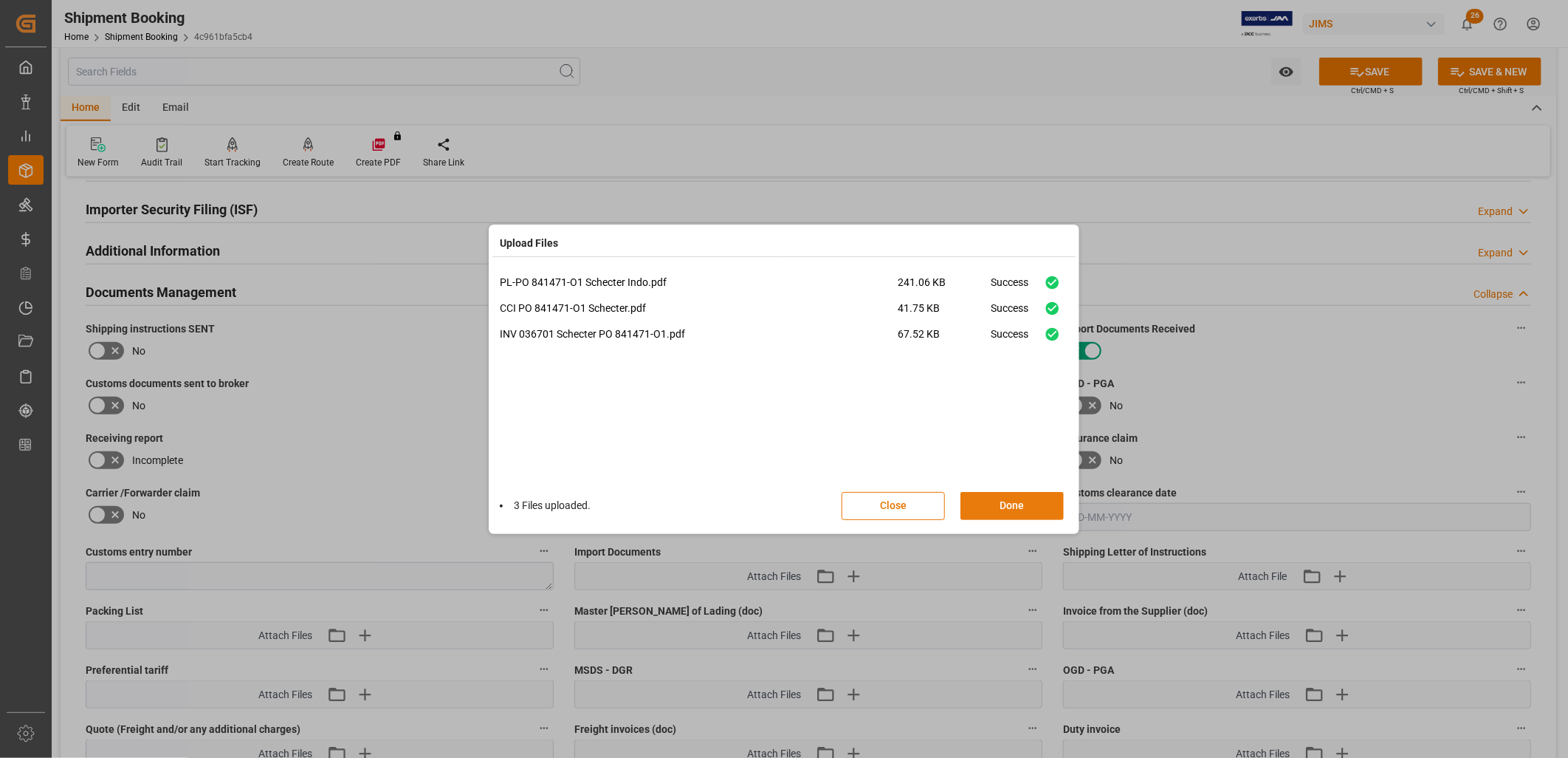
click at [1022, 505] on button "Done" at bounding box center [1012, 506] width 103 height 28
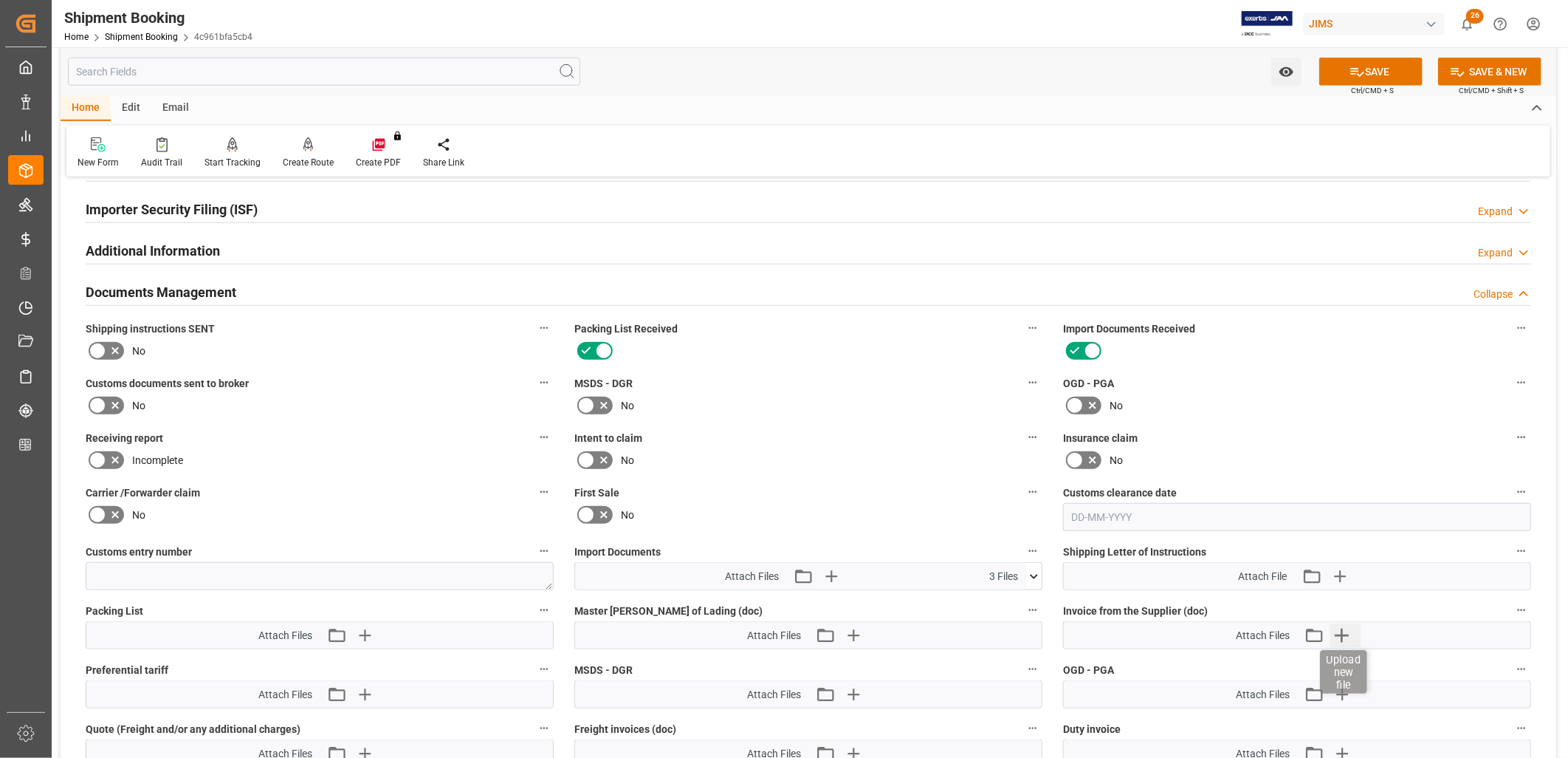
click at [1342, 631] on icon "button" at bounding box center [1342, 636] width 14 height 14
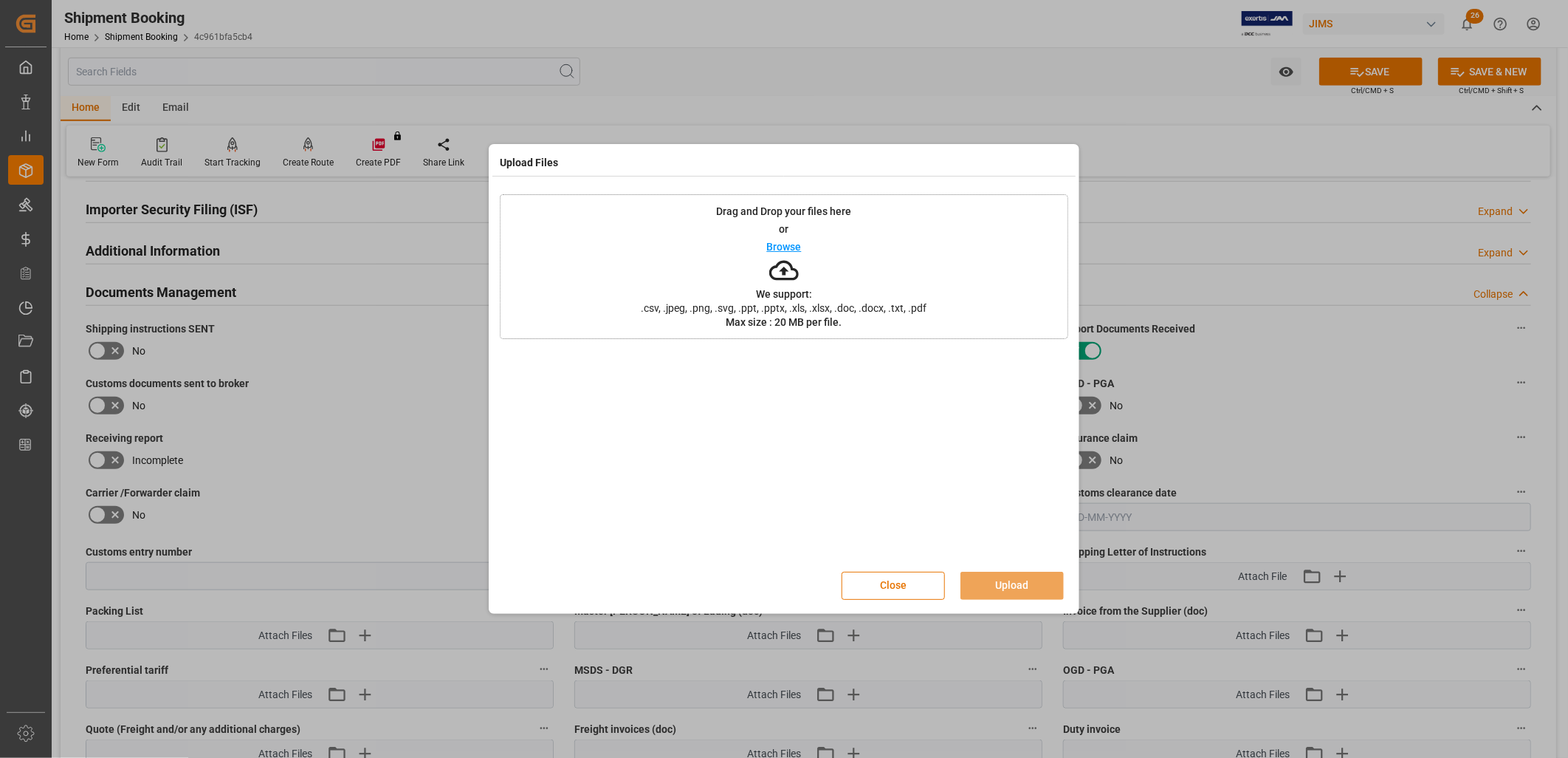
click at [790, 246] on p "Browse" at bounding box center [784, 246] width 34 height 10
click at [1035, 585] on button "Upload" at bounding box center [1012, 585] width 103 height 28
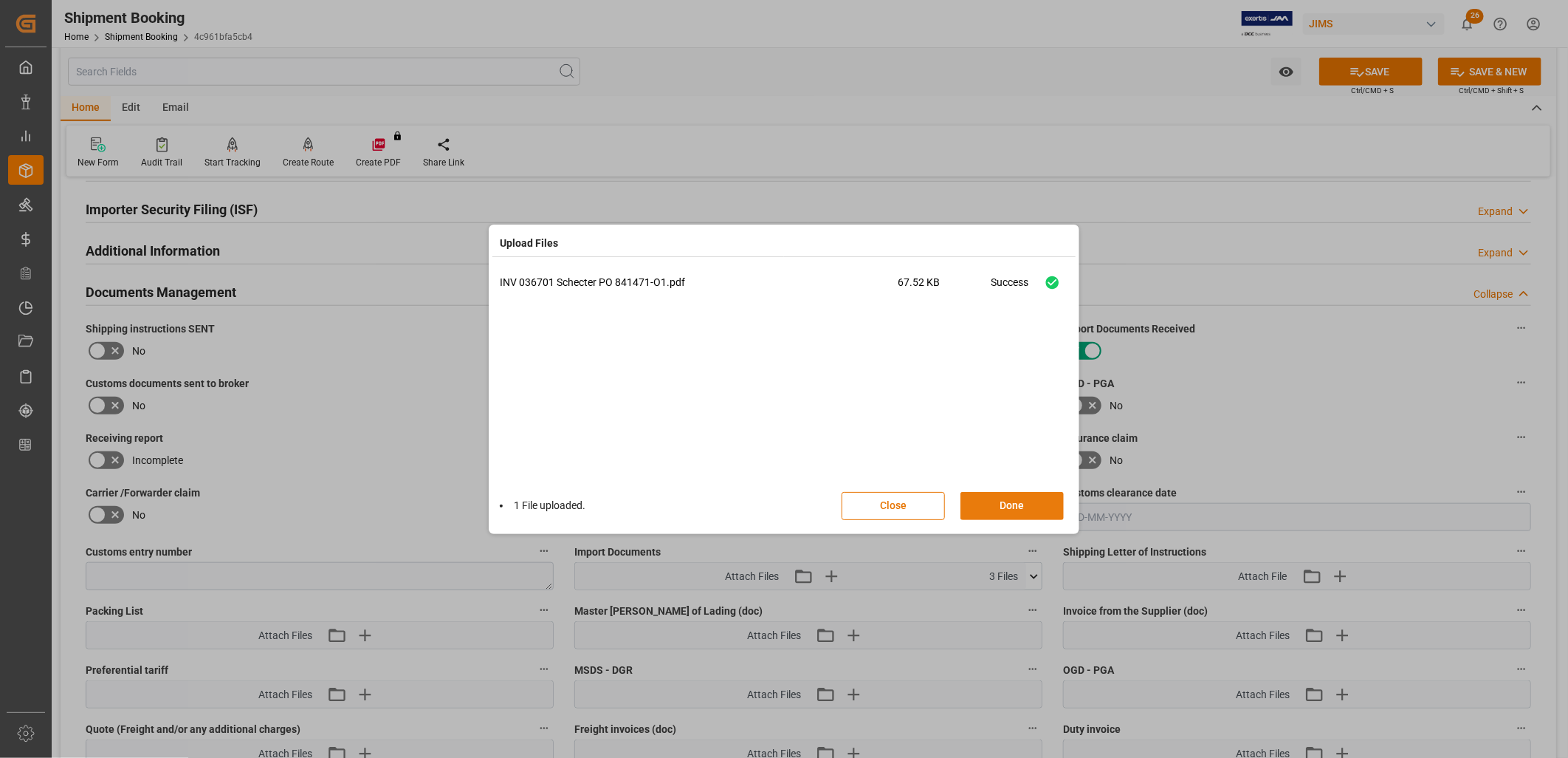
click at [1030, 498] on button "Done" at bounding box center [1012, 506] width 103 height 28
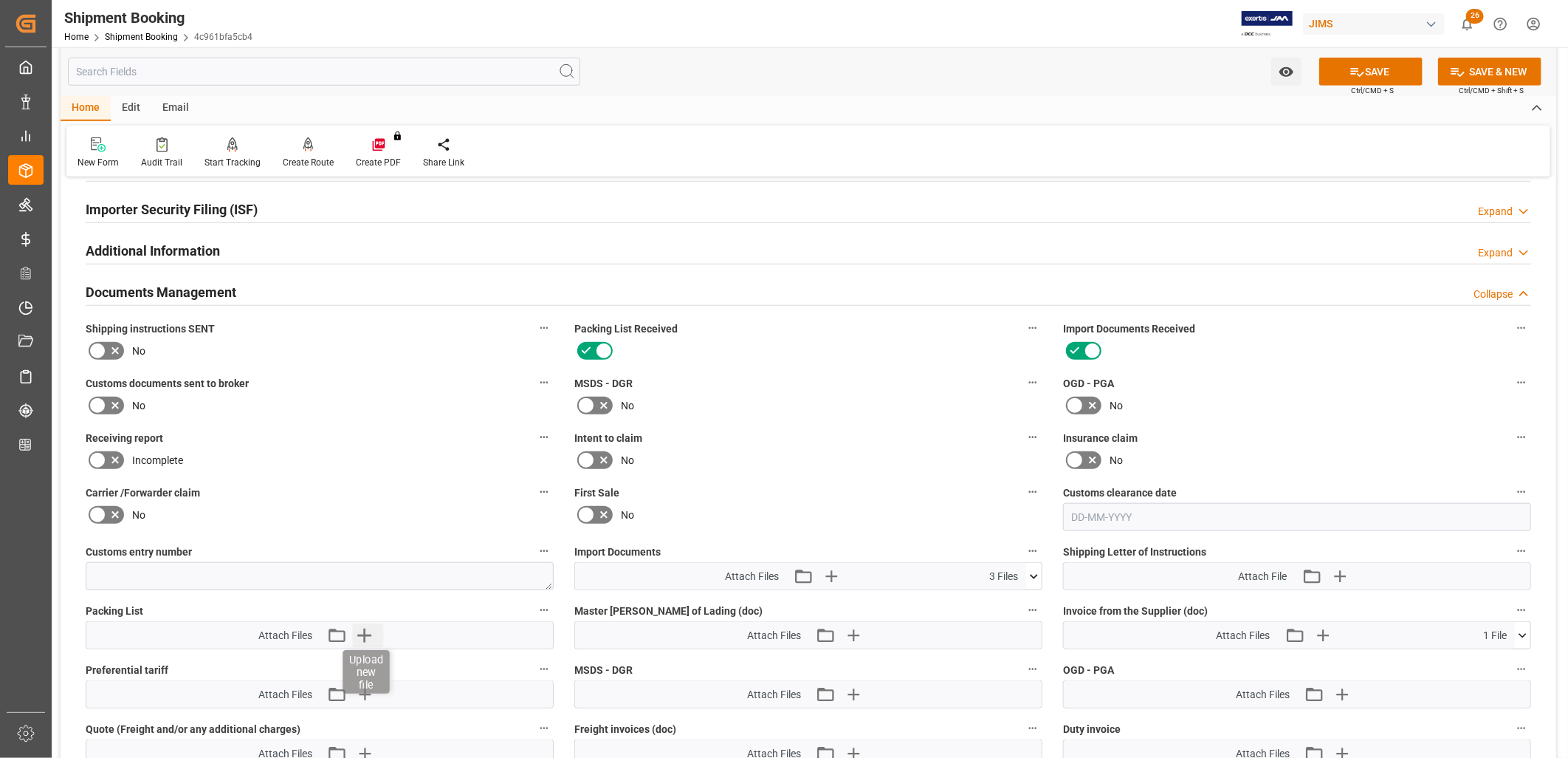
click at [366, 629] on icon "button" at bounding box center [365, 635] width 24 height 24
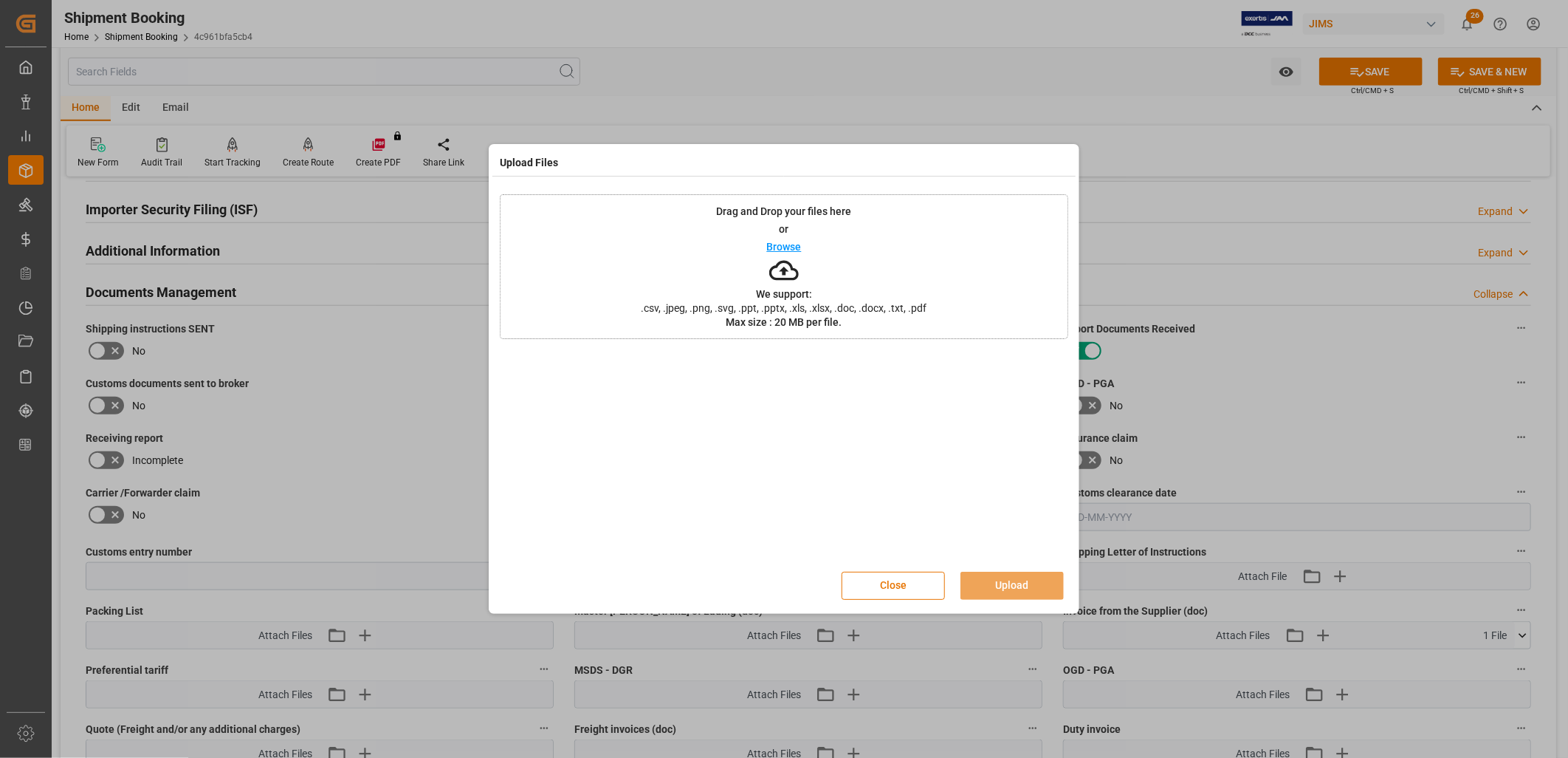
click at [784, 248] on p "Browse" at bounding box center [784, 246] width 34 height 10
click at [1031, 584] on button "Upload" at bounding box center [1012, 585] width 103 height 28
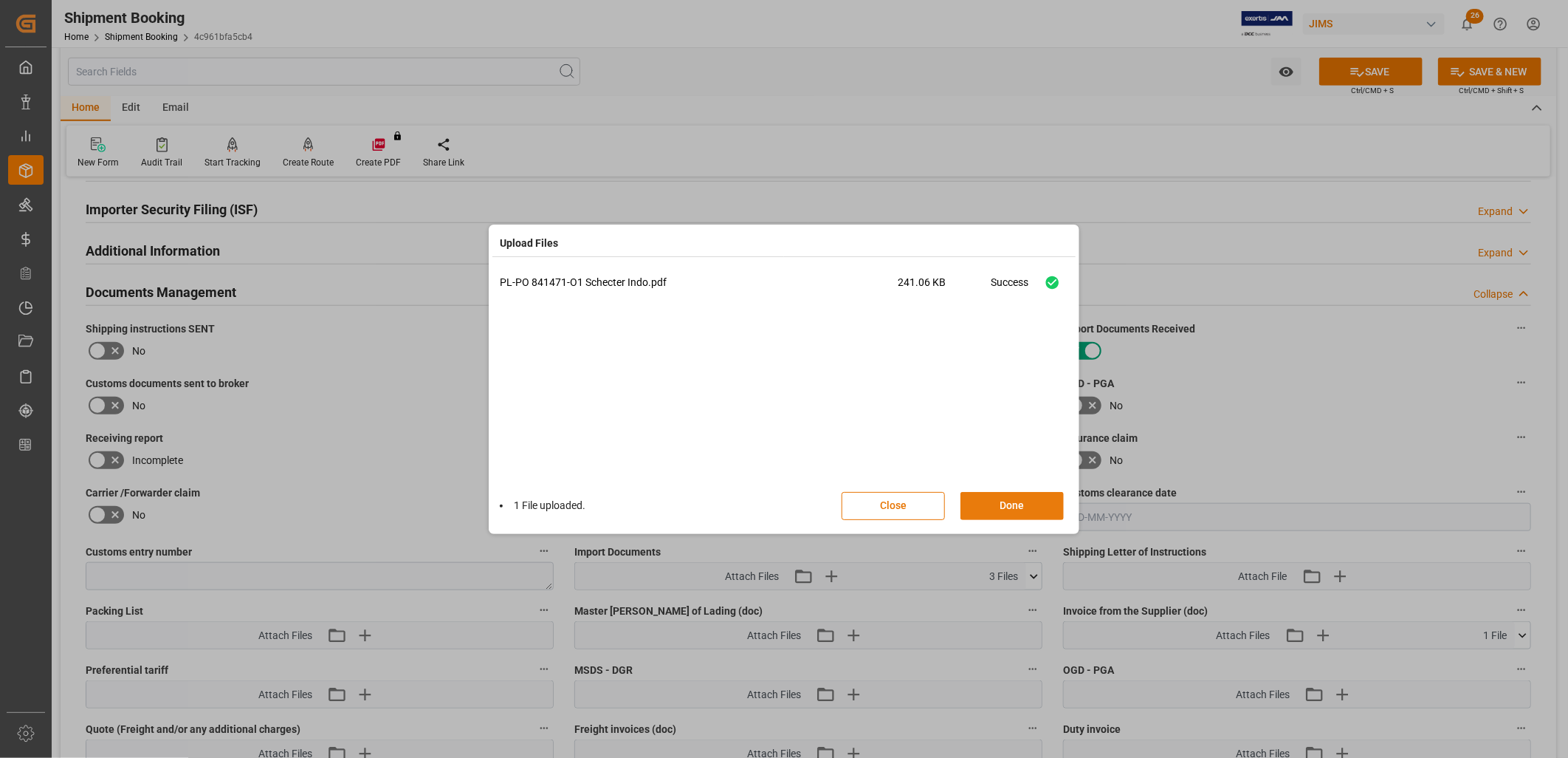
click at [1012, 506] on button "Done" at bounding box center [1012, 506] width 103 height 28
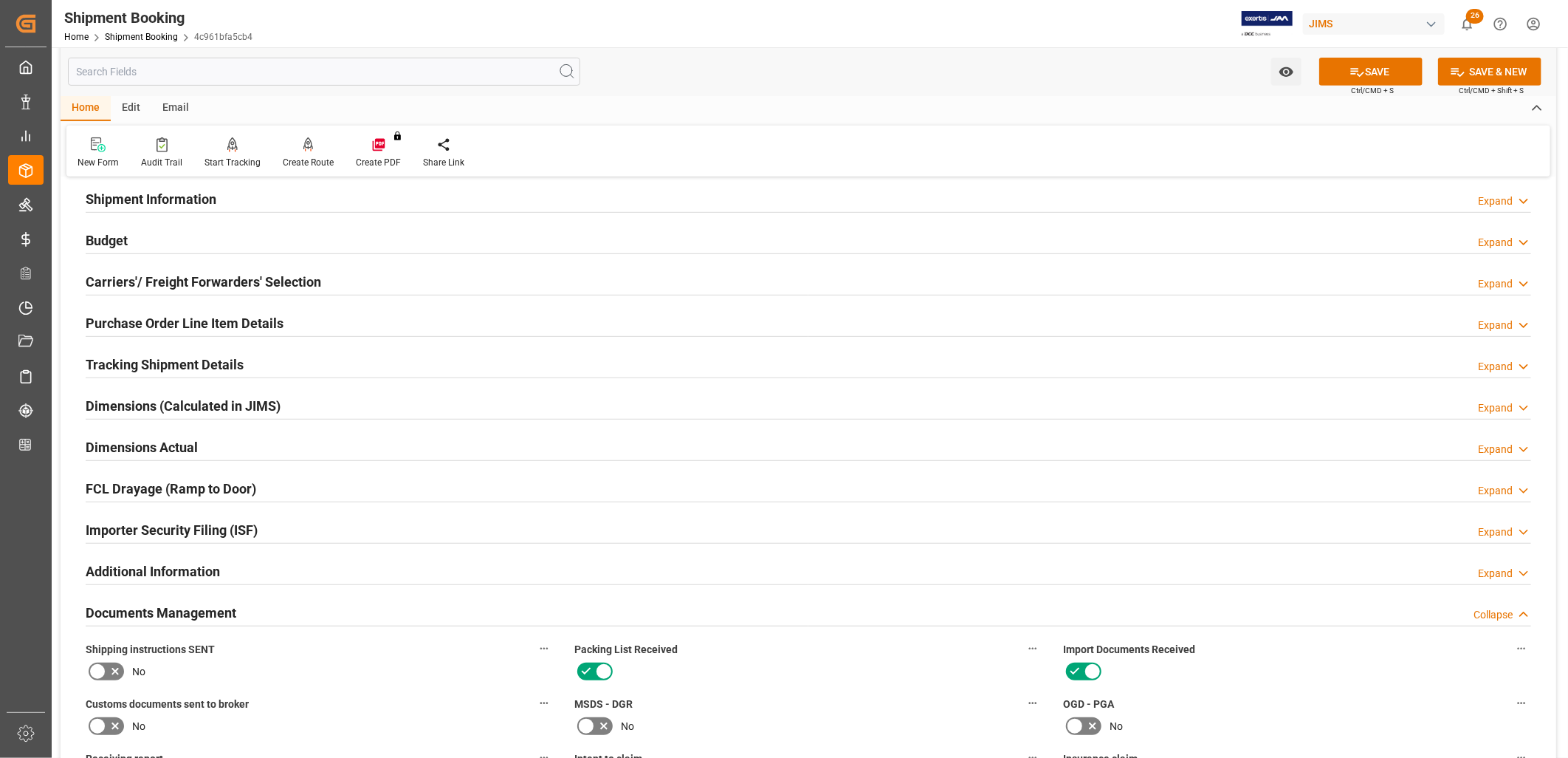
scroll to position [410, 0]
